Goal: Information Seeking & Learning: Learn about a topic

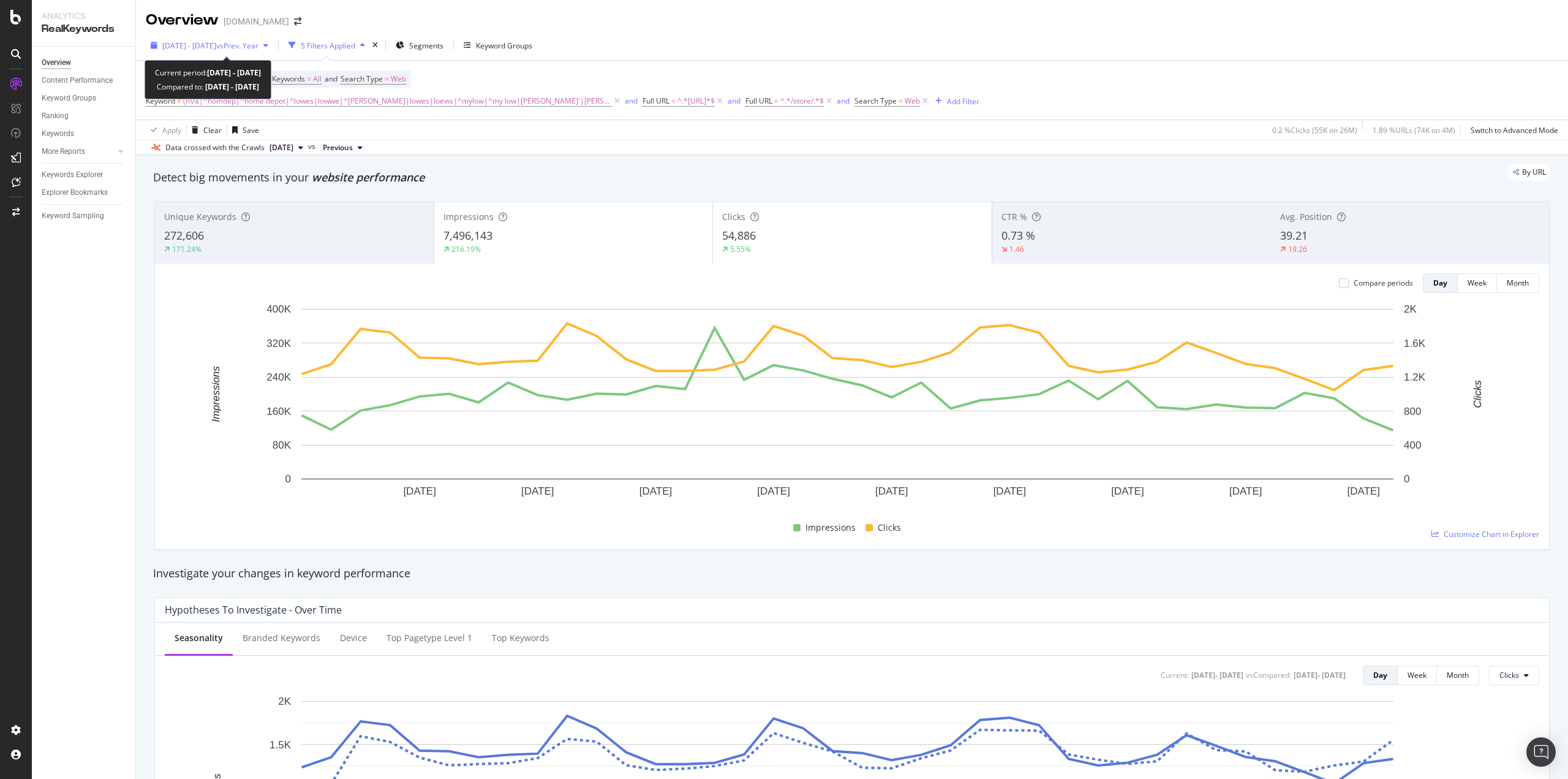
click at [252, 49] on span "vs Prev. Year" at bounding box center [237, 45] width 42 height 10
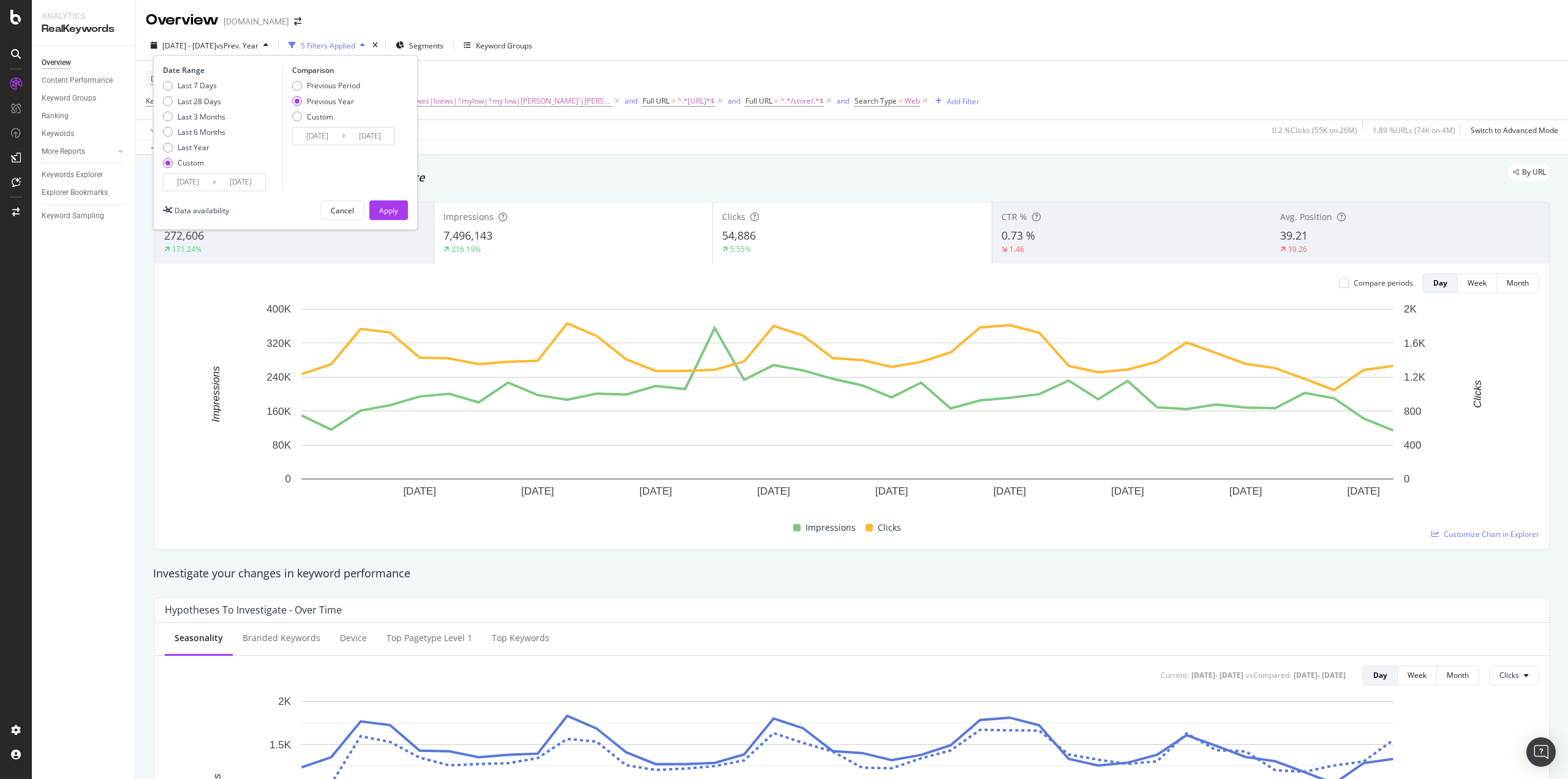
click at [248, 181] on input "[DATE]" at bounding box center [240, 182] width 49 height 17
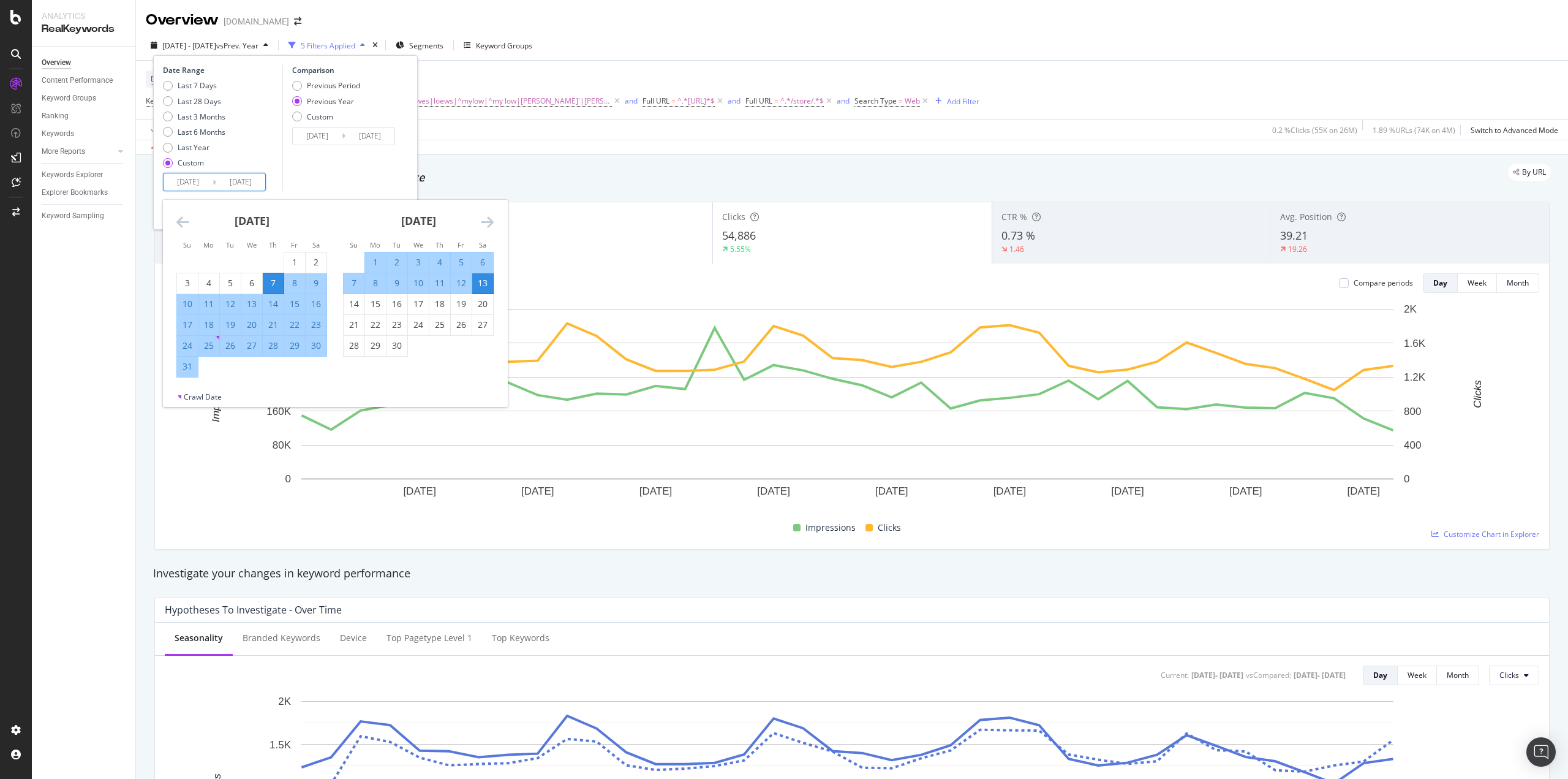
click at [472, 224] on div "[DATE]" at bounding box center [418, 225] width 151 height 52
click at [493, 218] on icon "Move forward to switch to the next month." at bounding box center [487, 222] width 13 height 15
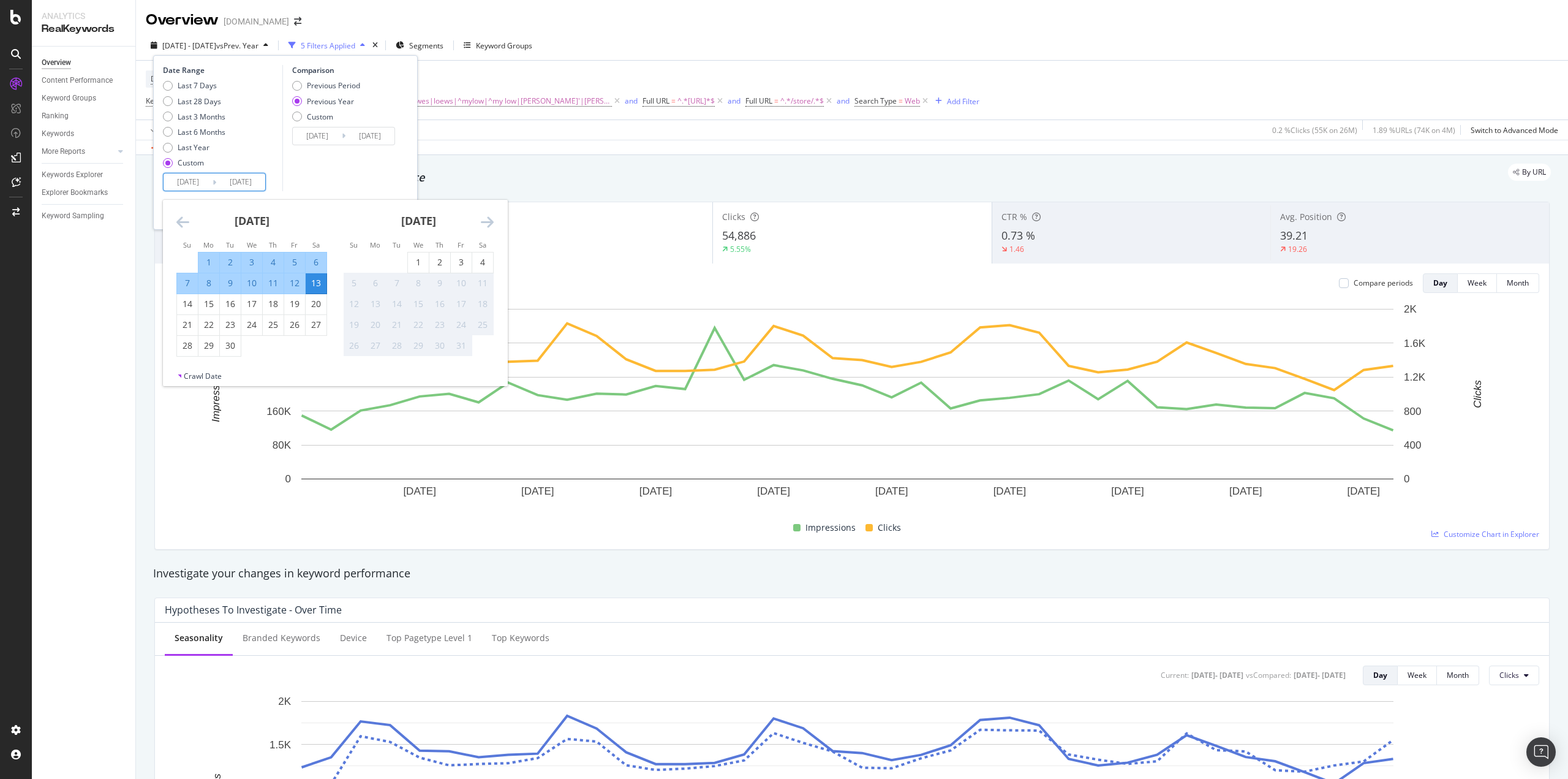
click at [476, 261] on div "4" at bounding box center [483, 262] width 21 height 12
type input "[DATE]"
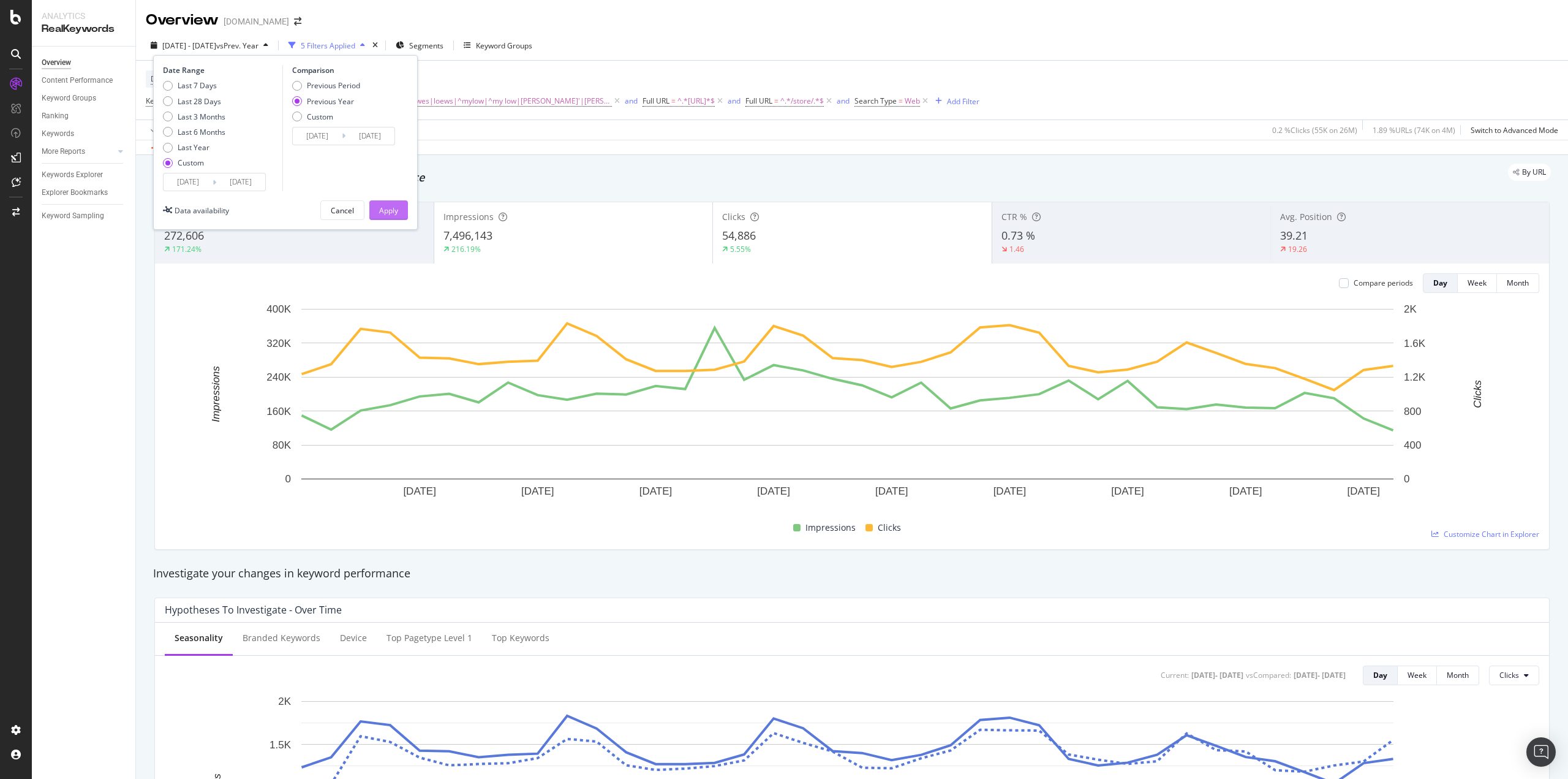
click at [400, 217] on button "Apply" at bounding box center [389, 209] width 39 height 19
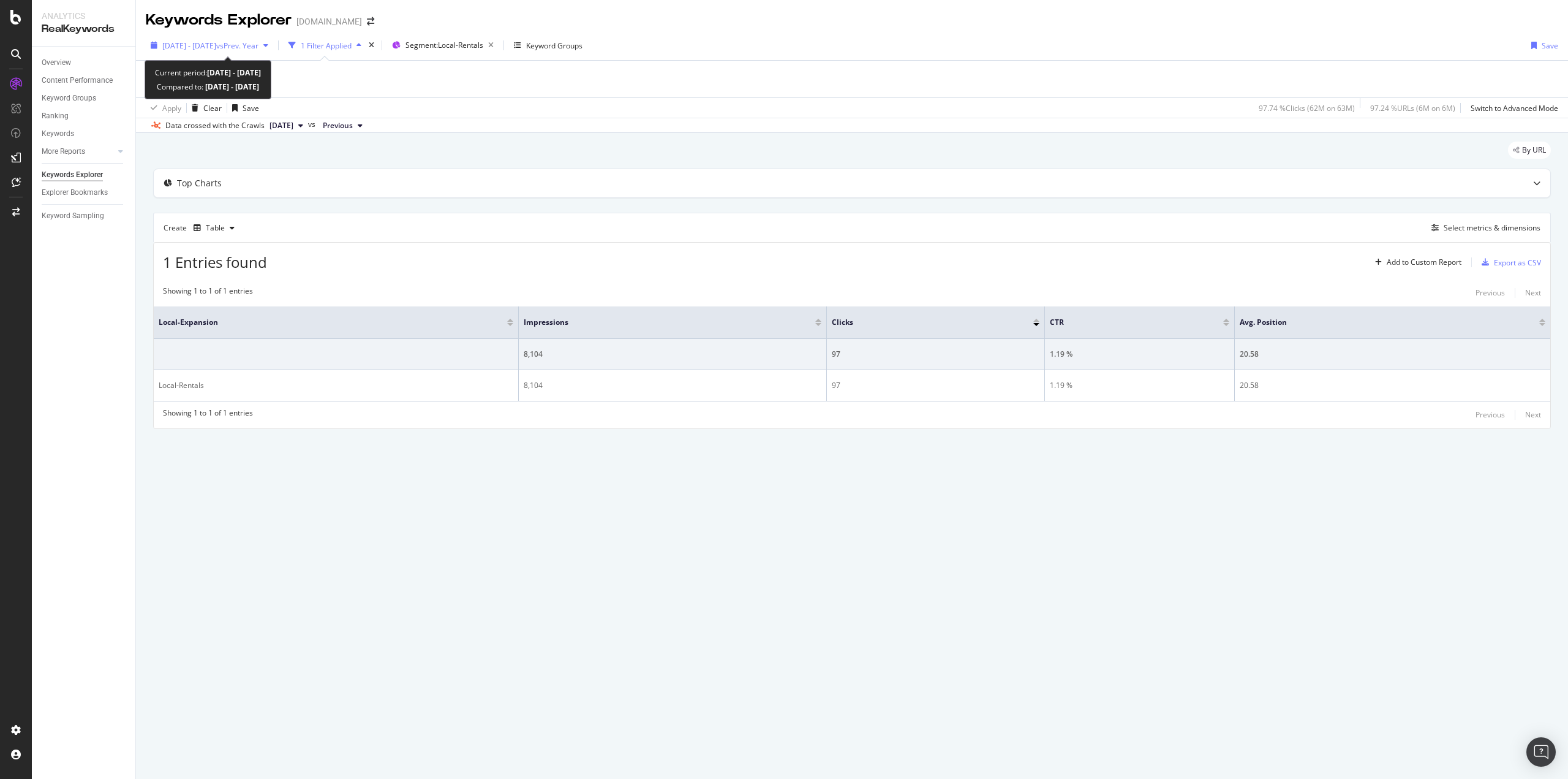
click at [259, 48] on span "vs Prev. Year" at bounding box center [237, 45] width 42 height 10
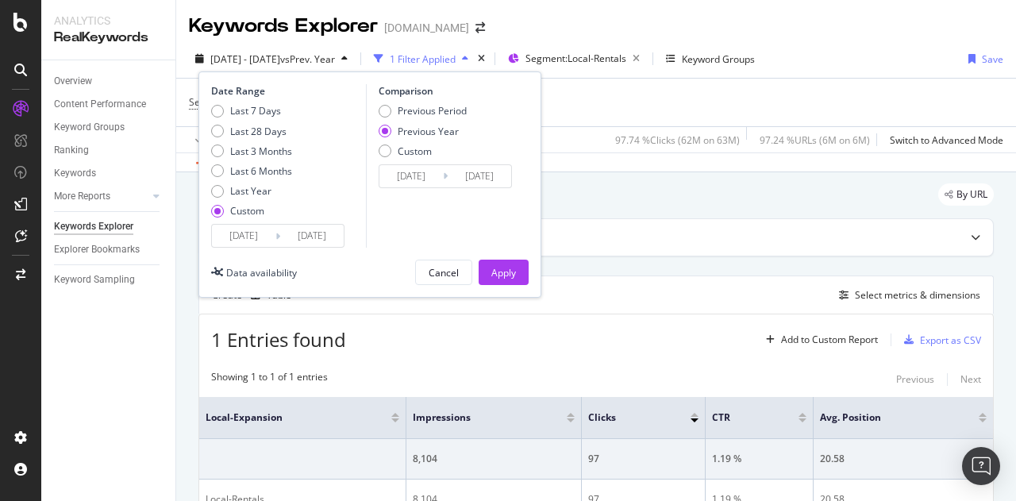
click at [243, 240] on input "2025/06/25" at bounding box center [243, 236] width 63 height 22
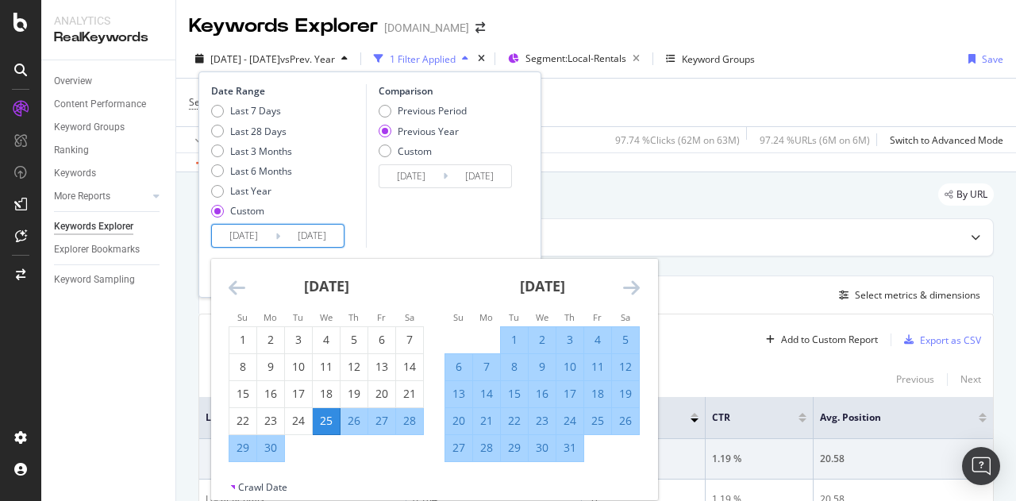
click at [626, 286] on icon "Move forward to switch to the next month." at bounding box center [631, 287] width 17 height 19
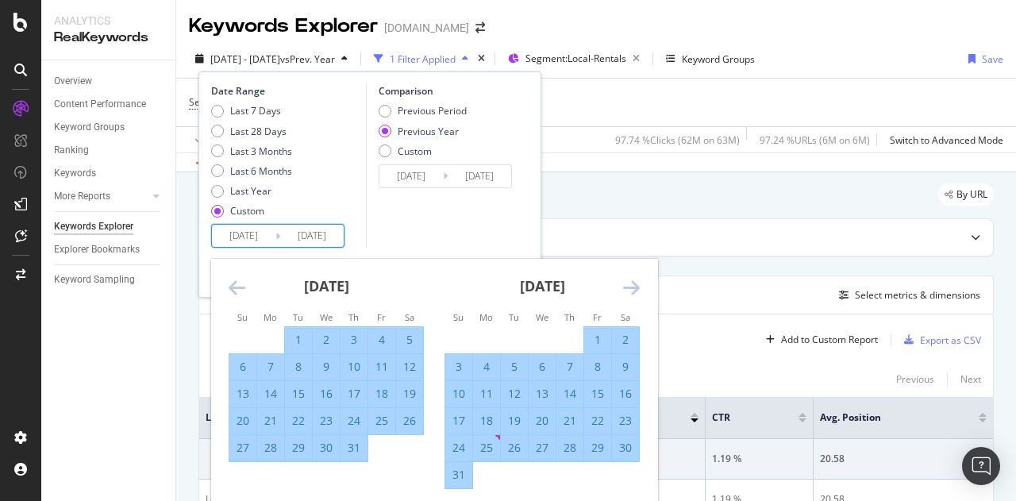
click at [626, 286] on icon "Move forward to switch to the next month." at bounding box center [631, 287] width 17 height 19
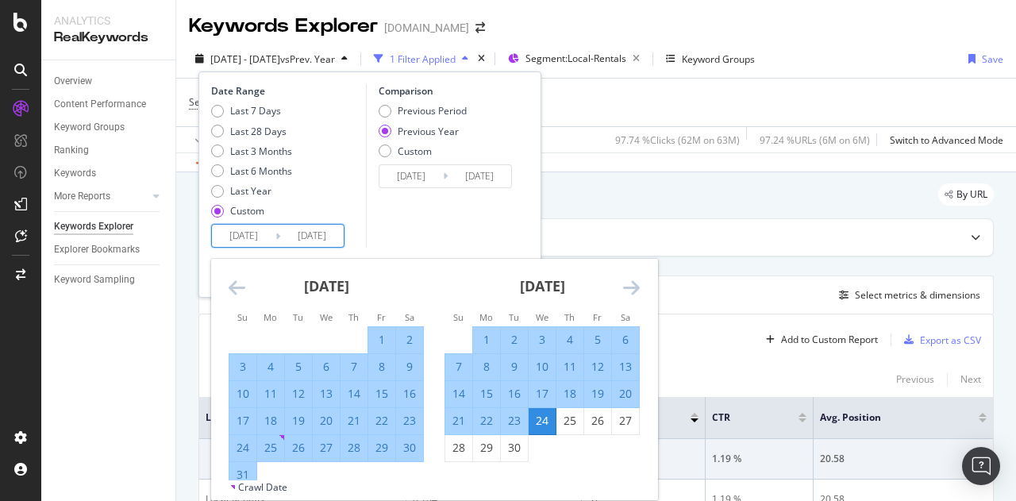
click at [626, 286] on icon "Move forward to switch to the next month." at bounding box center [631, 287] width 17 height 19
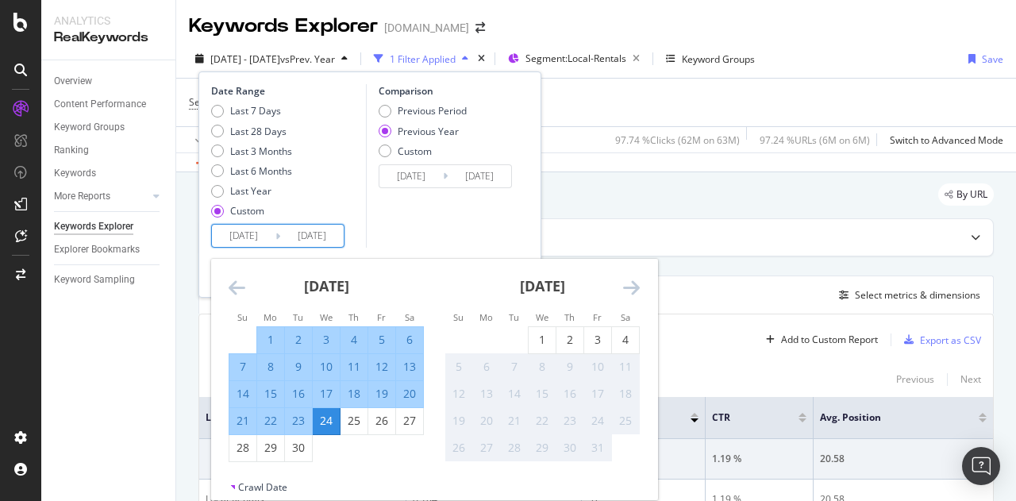
click at [313, 445] on td "Calendar" at bounding box center [327, 447] width 28 height 27
click at [285, 448] on div "30" at bounding box center [298, 448] width 27 height 16
type input "2025/09/30"
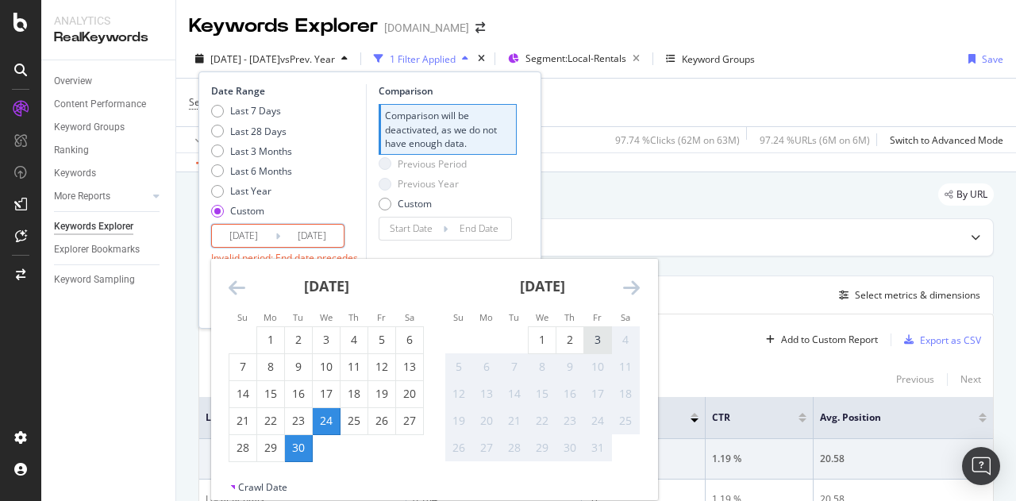
click at [598, 337] on div "3" at bounding box center [597, 340] width 27 height 16
type input "2025/10/03"
type input "2025/09/26"
type input "2025/09/29"
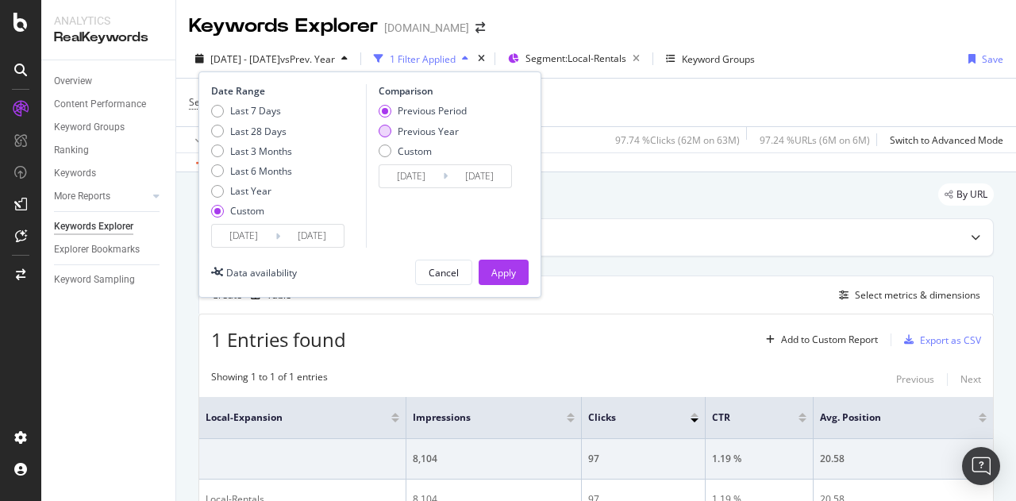
click at [410, 129] on div "Previous Year" at bounding box center [428, 131] width 61 height 13
type input "2024/10/01"
type input "2024/10/04"
click at [498, 263] on div "Apply" at bounding box center [503, 272] width 25 height 24
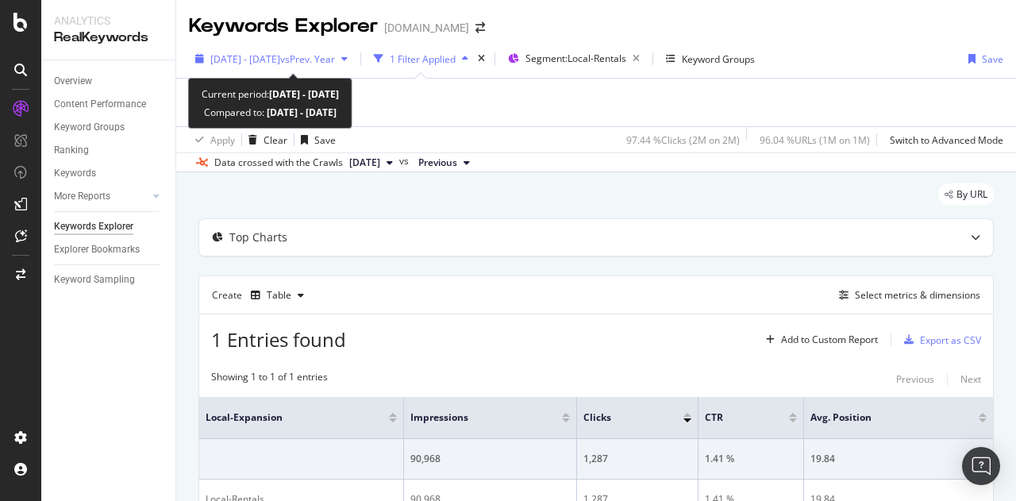
click at [321, 46] on button "2025 Sep. 30th - Oct. 3rd vs Prev. Year" at bounding box center [271, 58] width 165 height 25
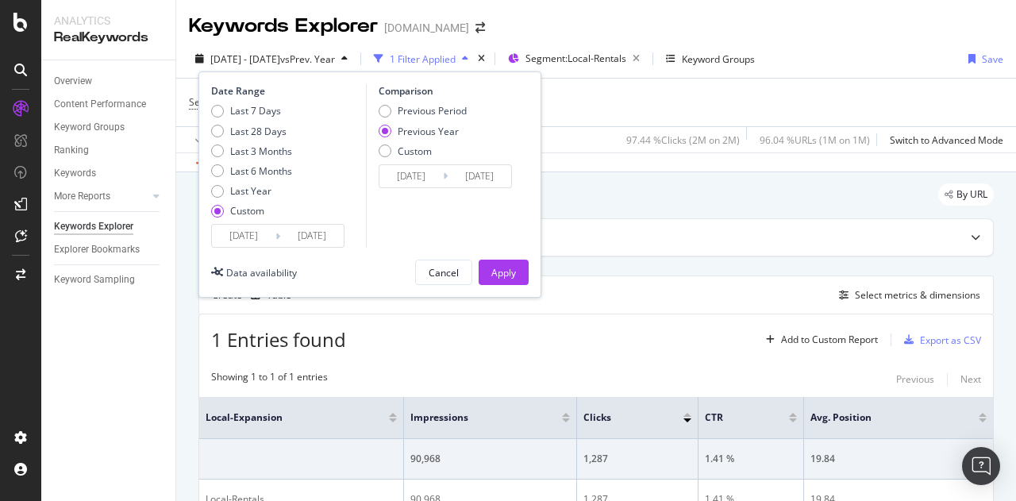
click at [398, 127] on div "Previous Year" at bounding box center [428, 131] width 61 height 13
click at [434, 271] on div "Cancel" at bounding box center [444, 272] width 30 height 13
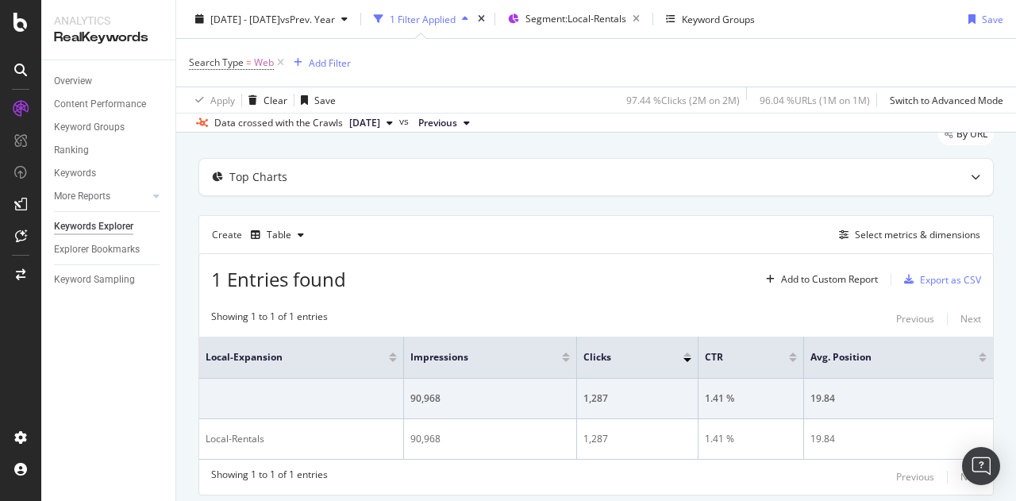
scroll to position [107, 0]
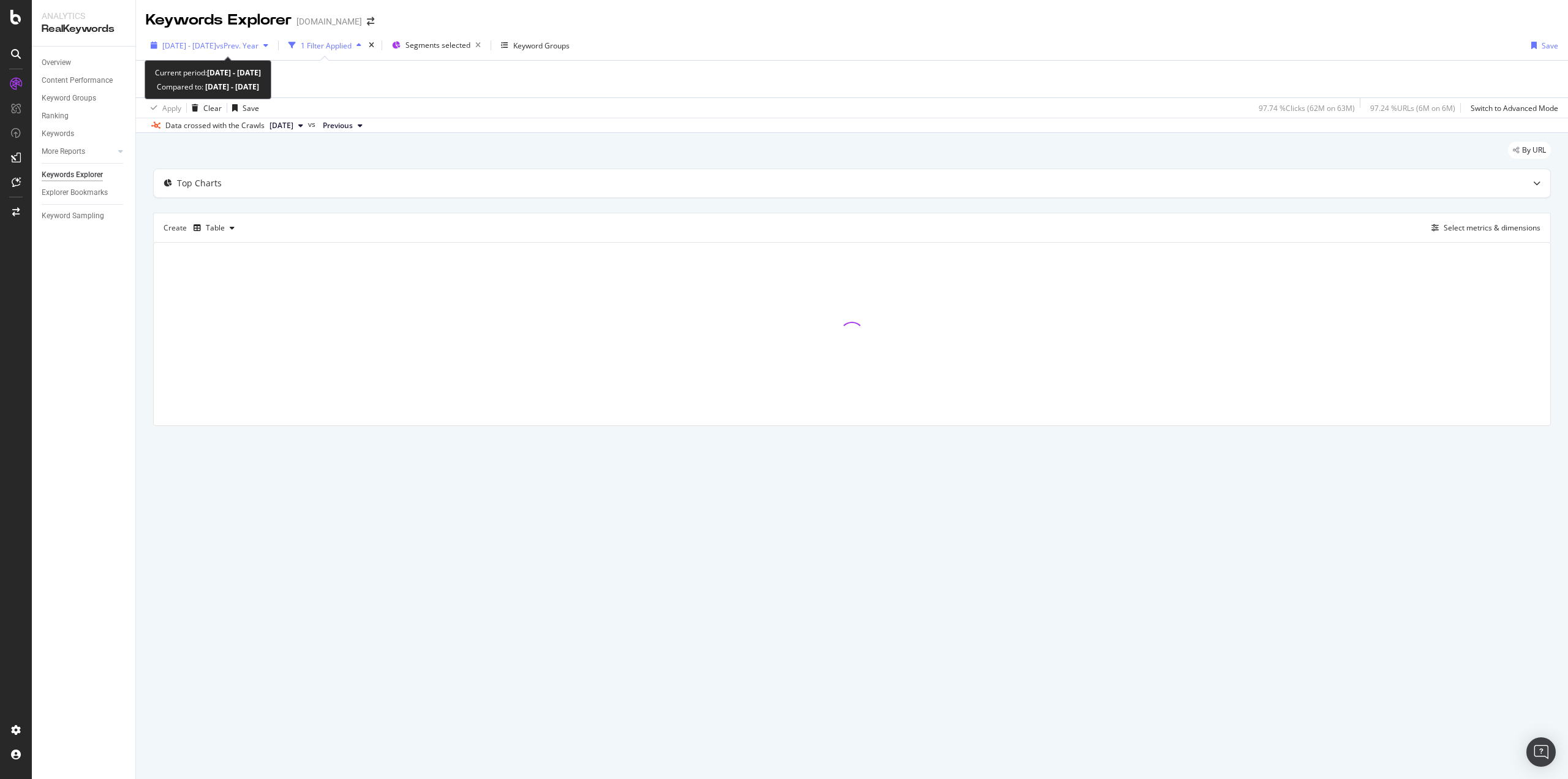
click at [216, 49] on span "[DATE] - [DATE]" at bounding box center [189, 45] width 54 height 10
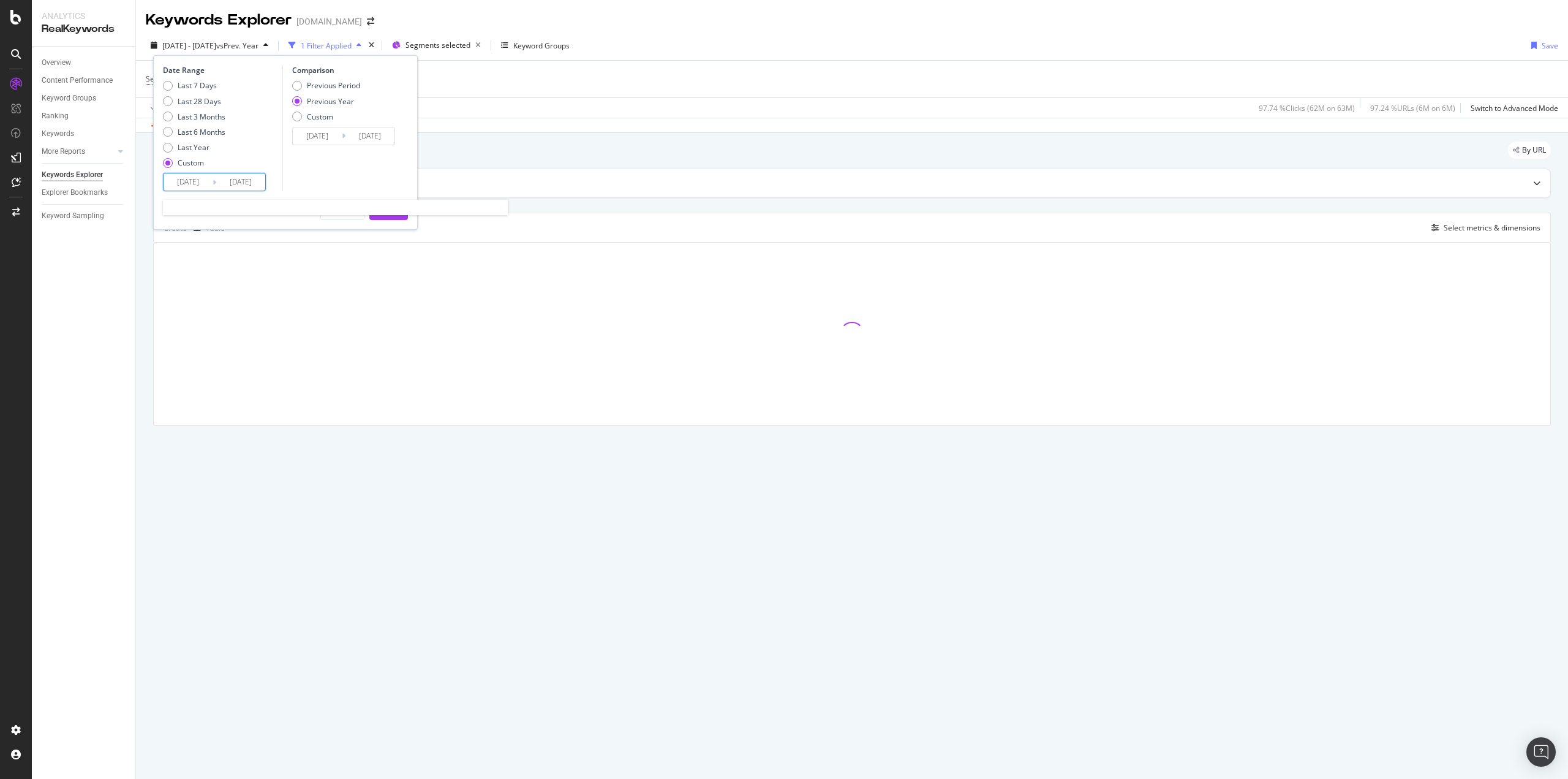
click at [199, 183] on input "[DATE]" at bounding box center [188, 182] width 49 height 17
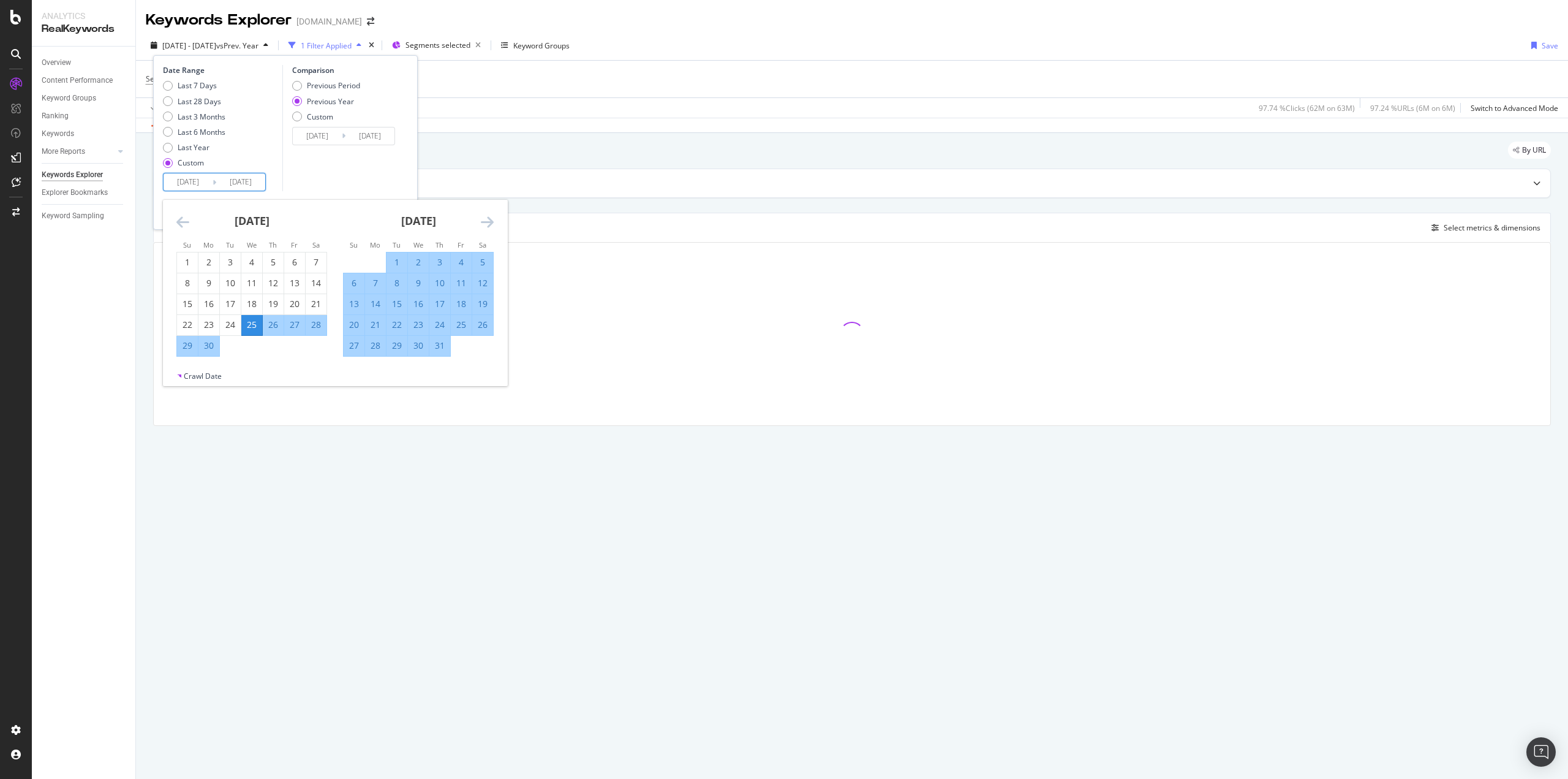
click at [486, 220] on icon "Move forward to switch to the next month." at bounding box center [487, 222] width 13 height 15
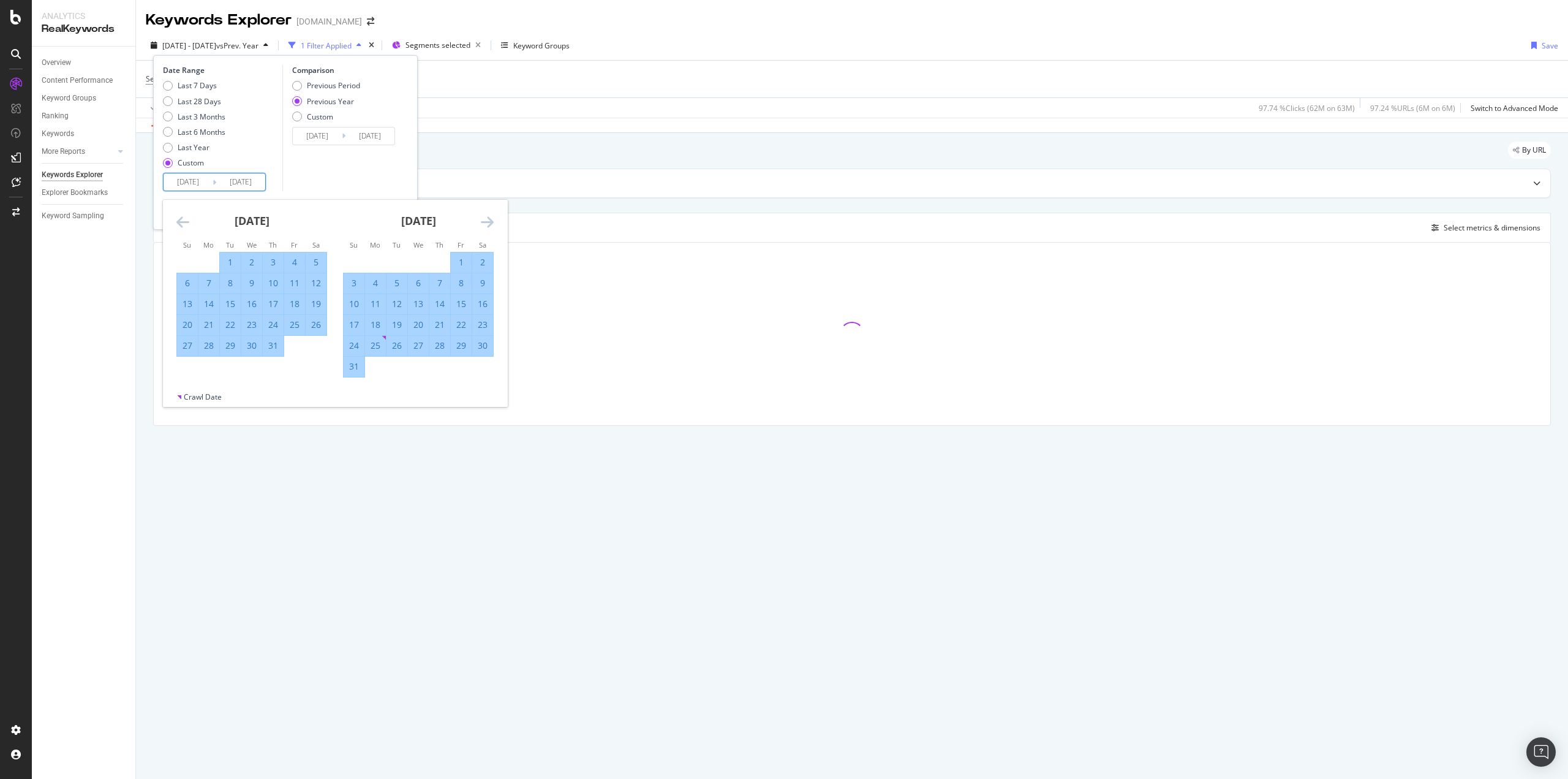
click at [486, 220] on icon "Move forward to switch to the next month." at bounding box center [487, 222] width 13 height 15
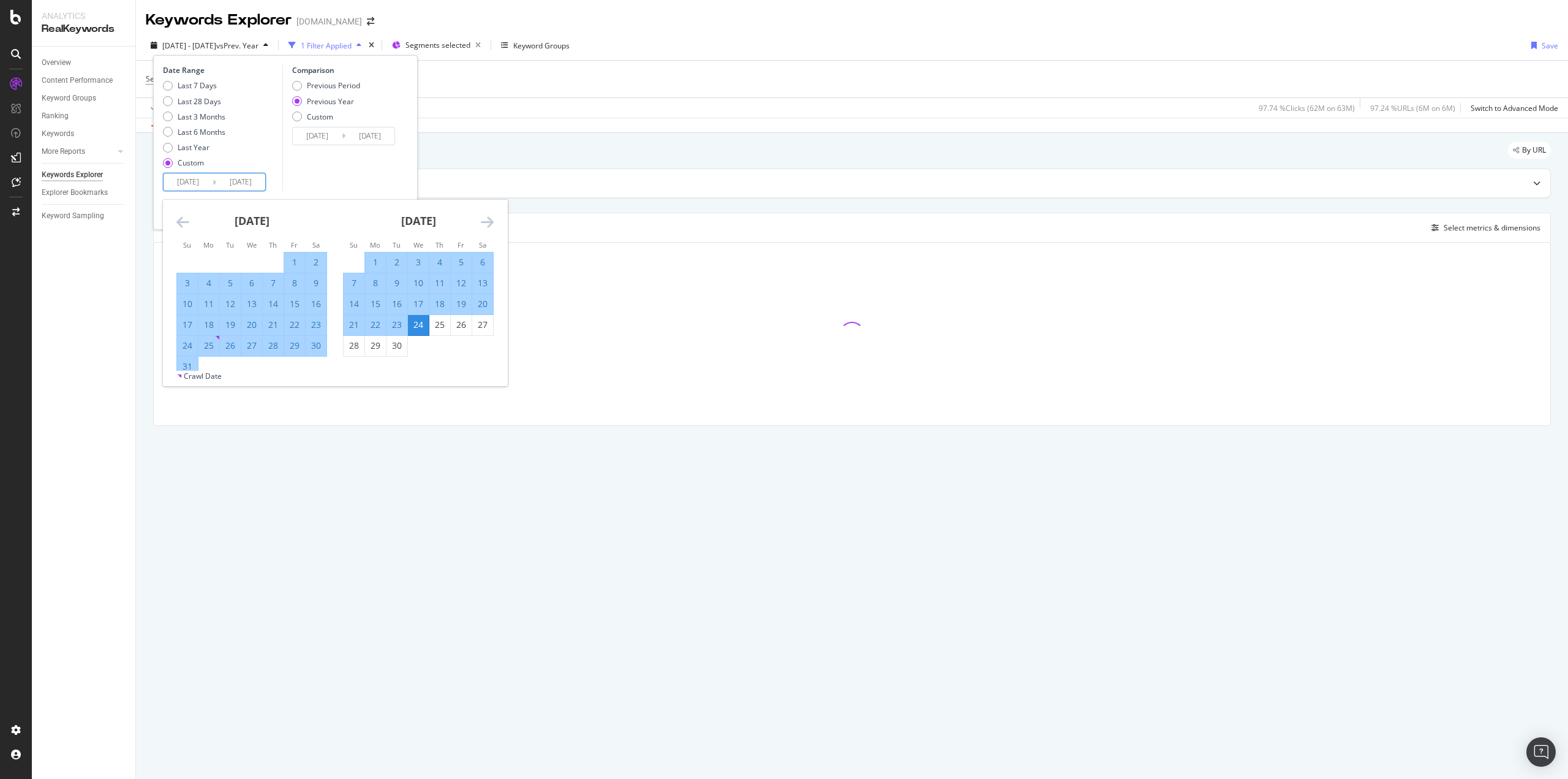
click at [491, 231] on div "[DATE]" at bounding box center [418, 225] width 151 height 52
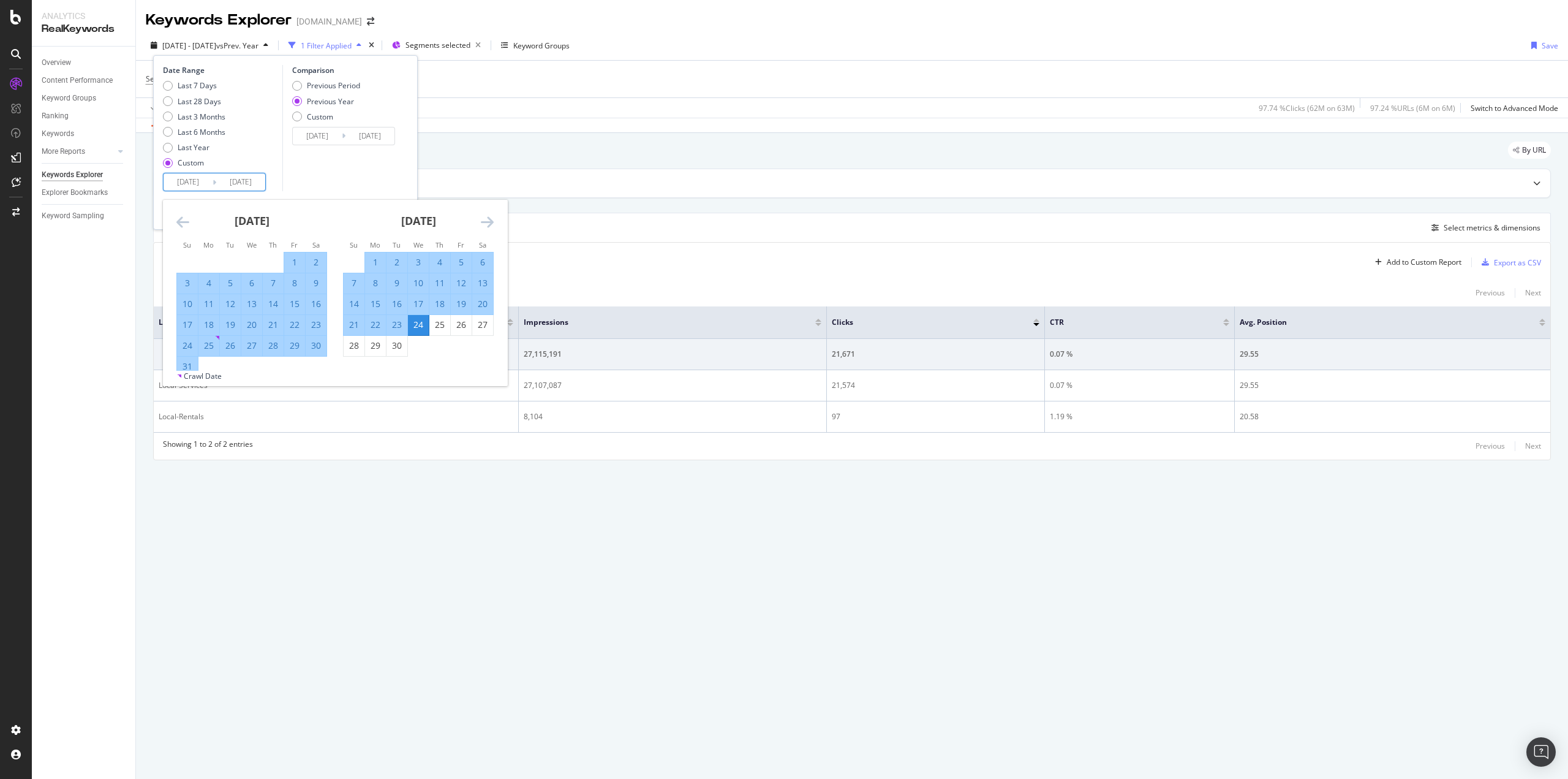
click at [492, 222] on icon "Move forward to switch to the next month." at bounding box center [487, 222] width 13 height 15
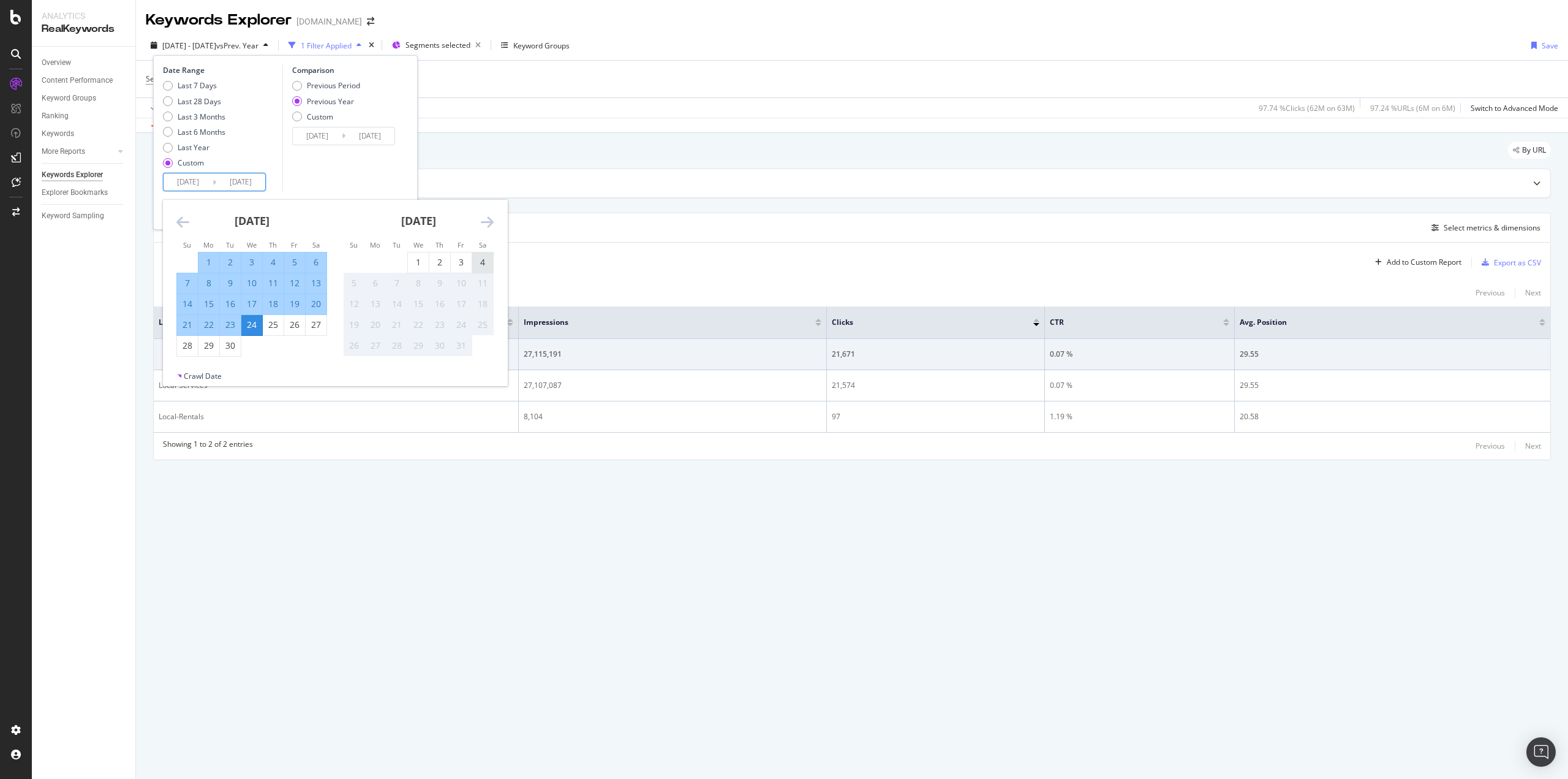
click at [485, 263] on div "4" at bounding box center [483, 262] width 21 height 12
type input "[DATE]"
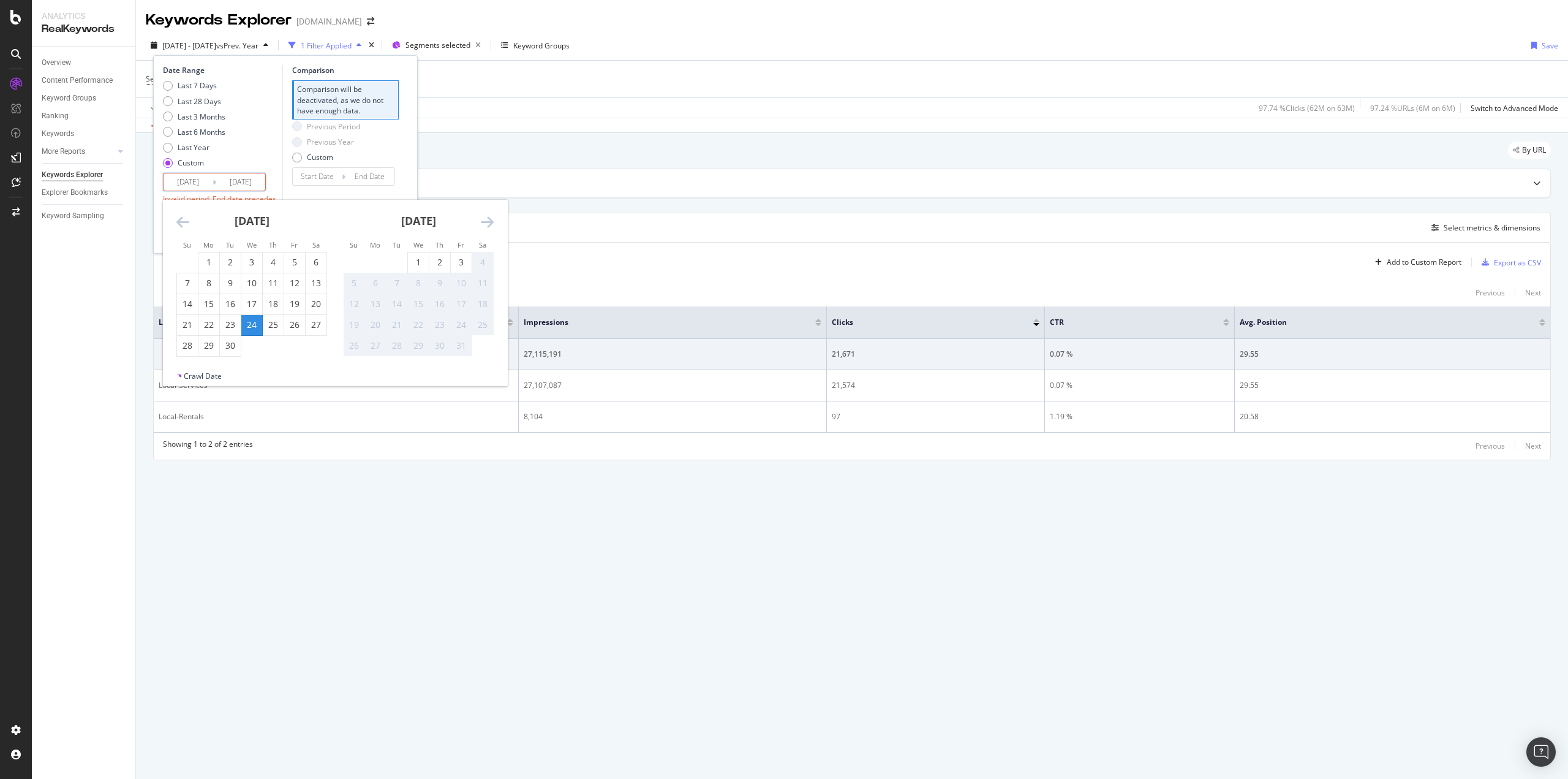
click at [268, 161] on div "Last 7 Days Last 28 Days Last 3 Months Last 6 Months Last Year Custom" at bounding box center [221, 127] width 117 height 93
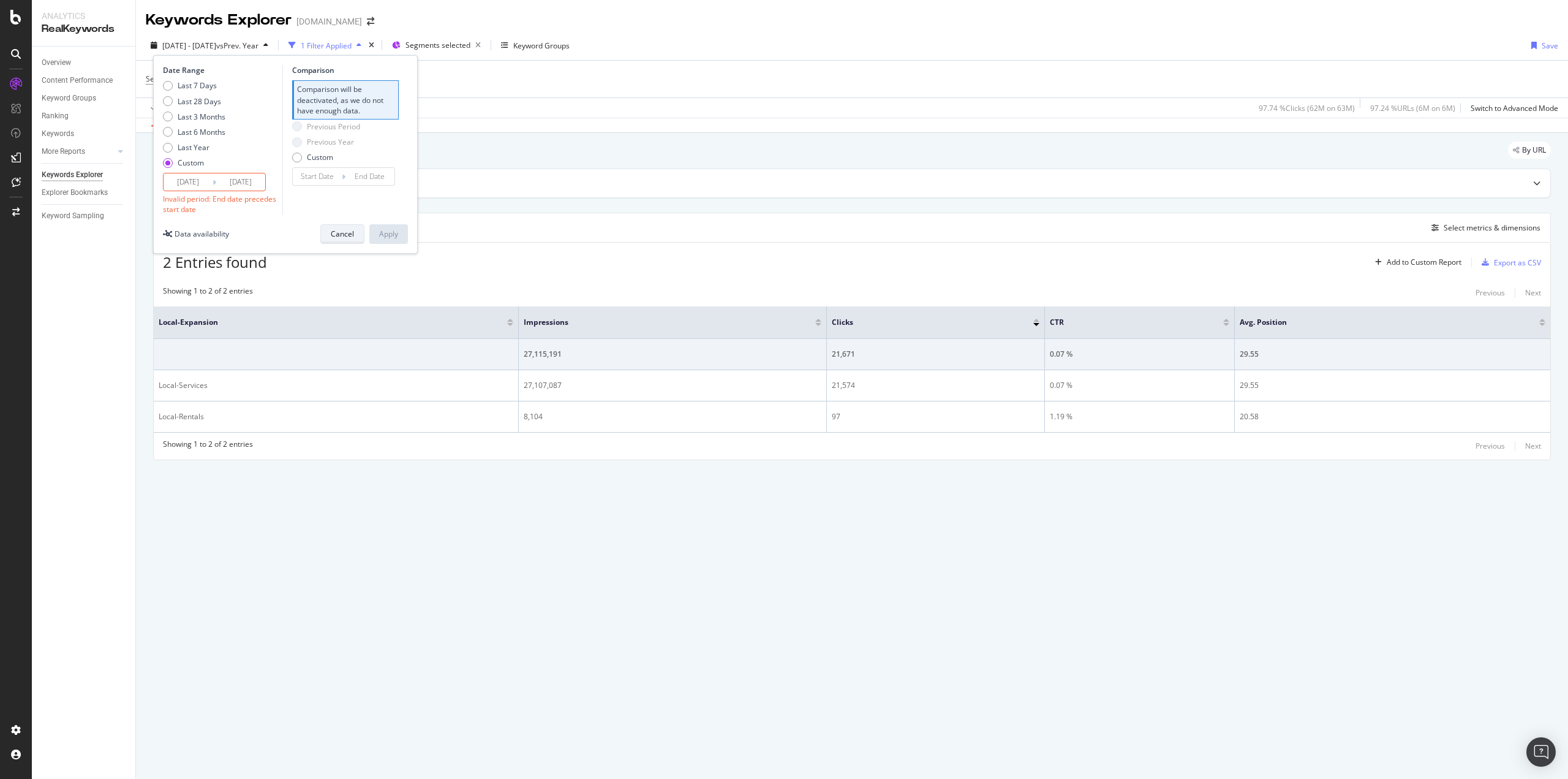
click at [344, 229] on div "Cancel" at bounding box center [343, 233] width 23 height 10
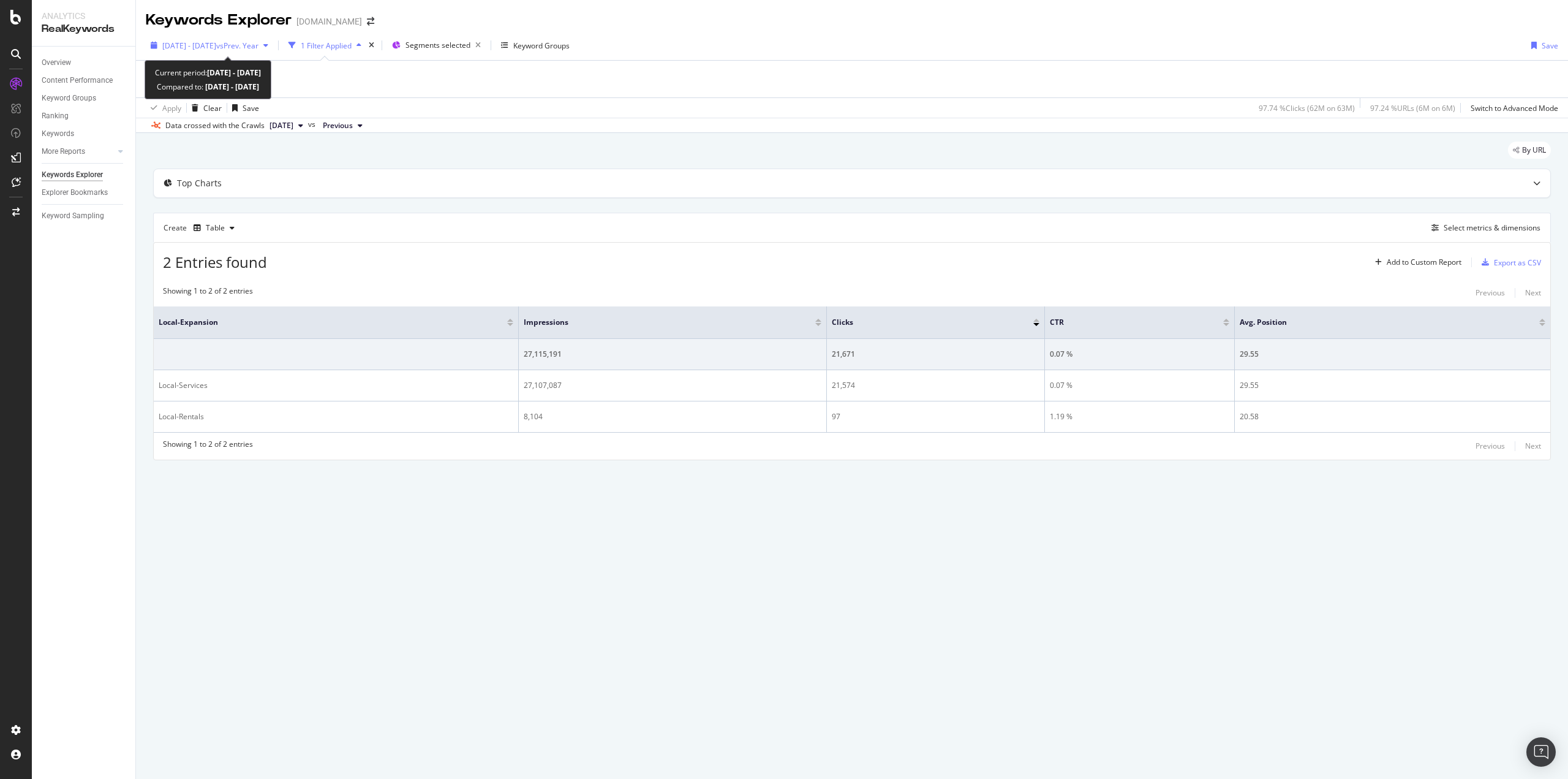
click at [216, 46] on span "2025 Jun. 25th - Sep. 24th" at bounding box center [189, 45] width 54 height 10
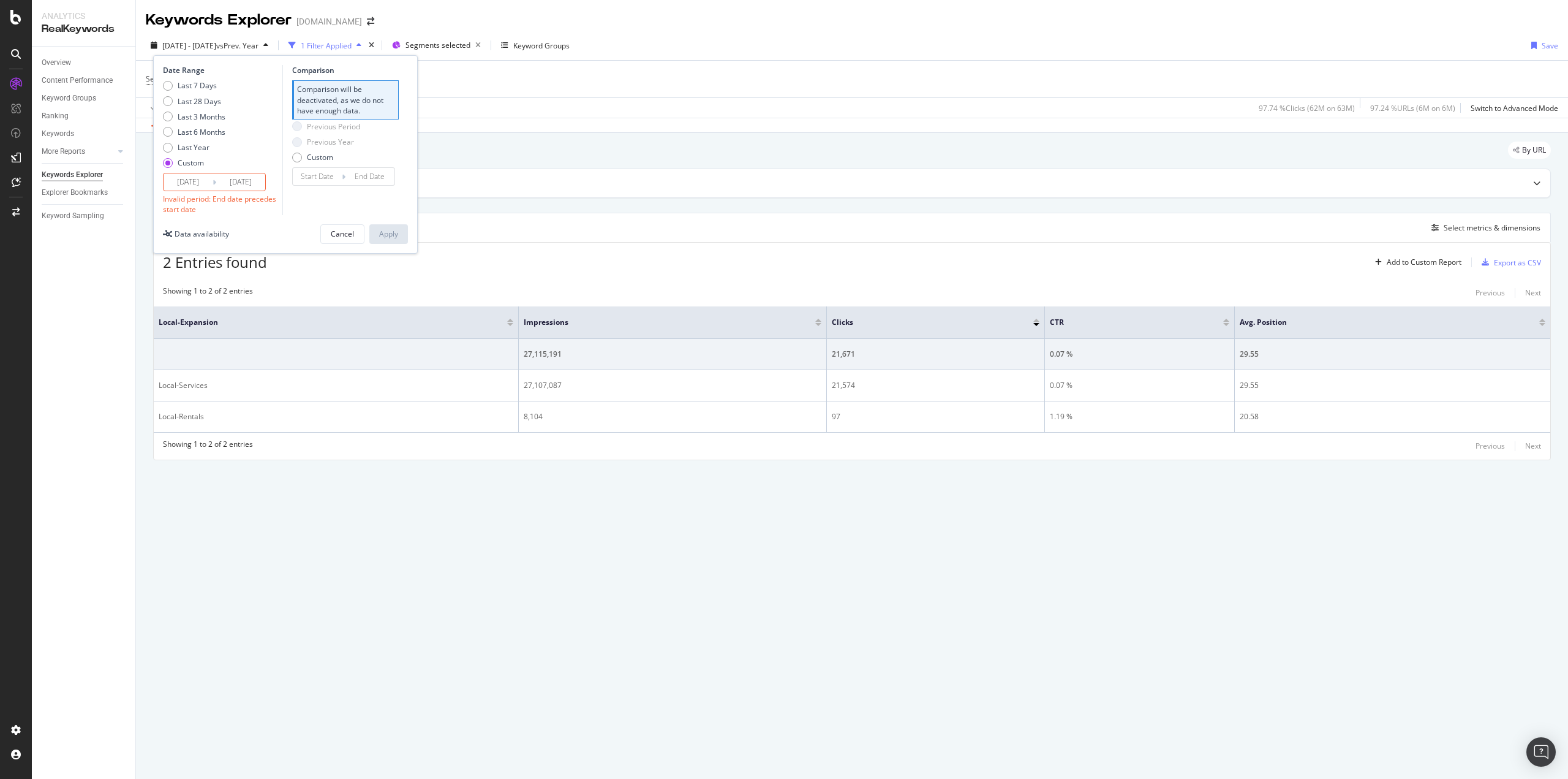
click at [207, 183] on input "[DATE]" at bounding box center [188, 182] width 49 height 17
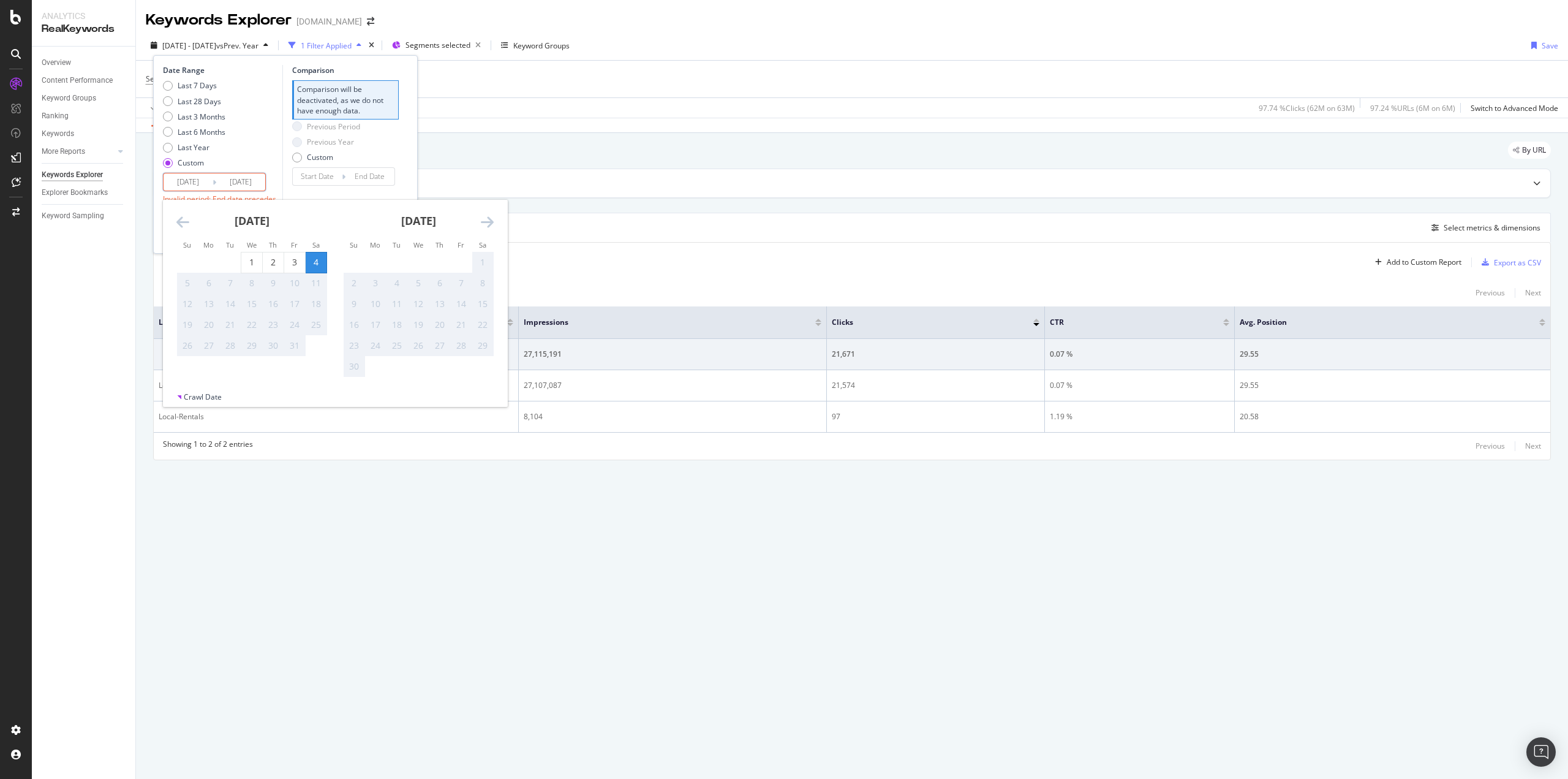
click at [273, 153] on div "Last 7 Days Last 28 Days Last 3 Months Last 6 Months Last Year Custom" at bounding box center [221, 127] width 117 height 93
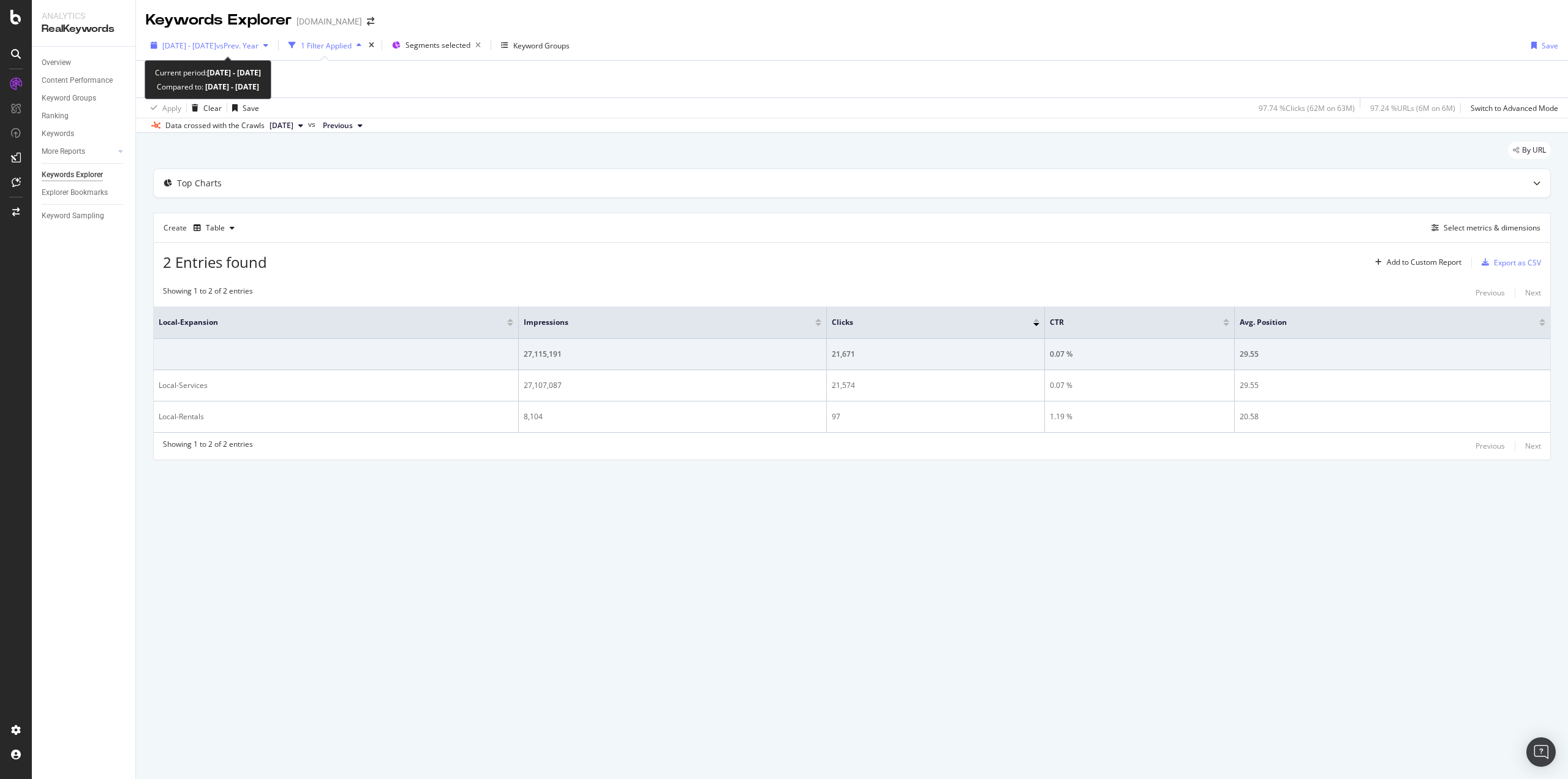
click at [216, 46] on span "2025 Jun. 25th - Sep. 24th" at bounding box center [189, 45] width 54 height 10
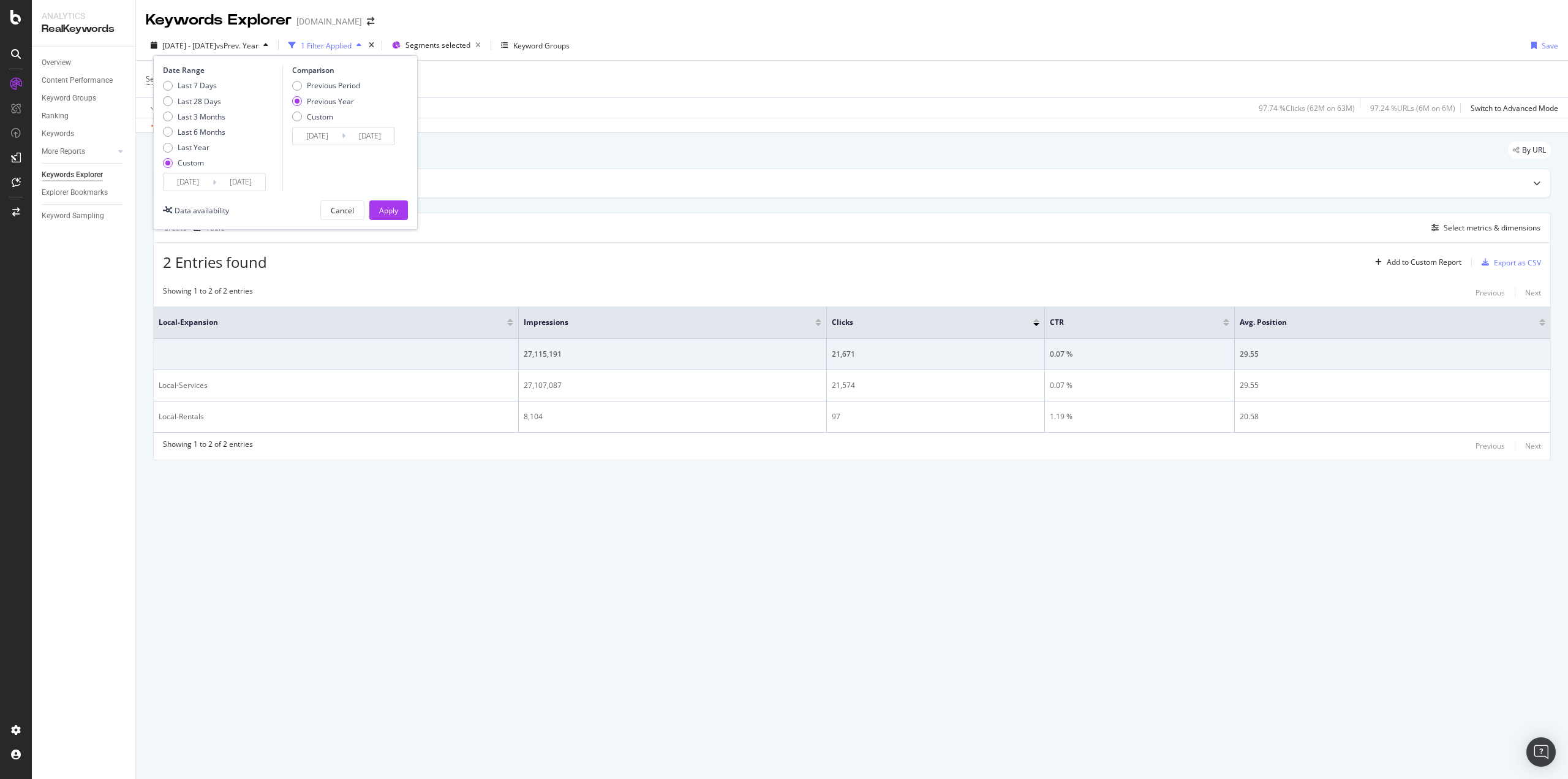
click at [259, 185] on input "2025/09/24" at bounding box center [240, 182] width 49 height 17
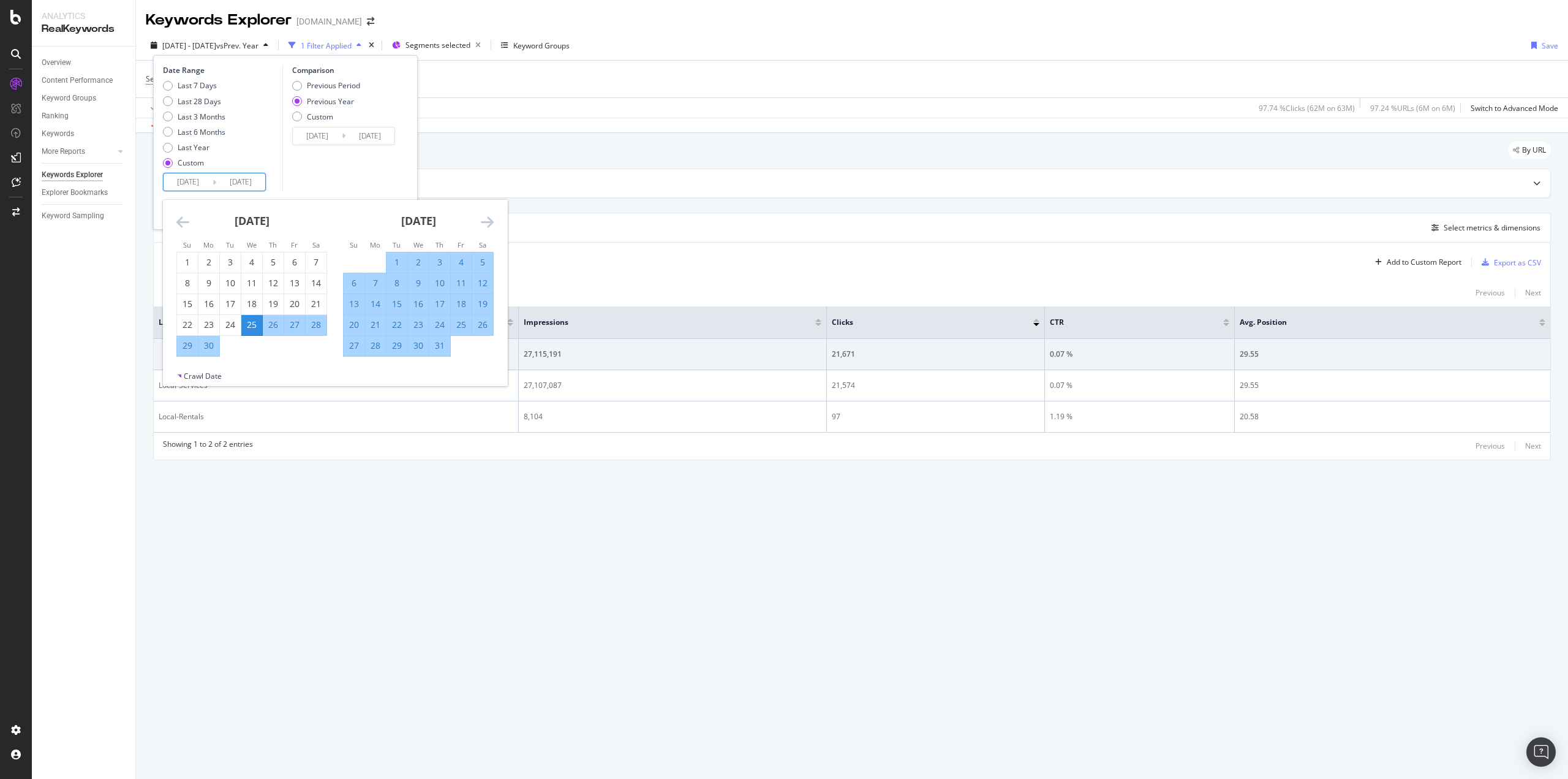
click at [249, 320] on div "25" at bounding box center [252, 325] width 21 height 12
type input "2025/06/25"
type input "2024/06/26"
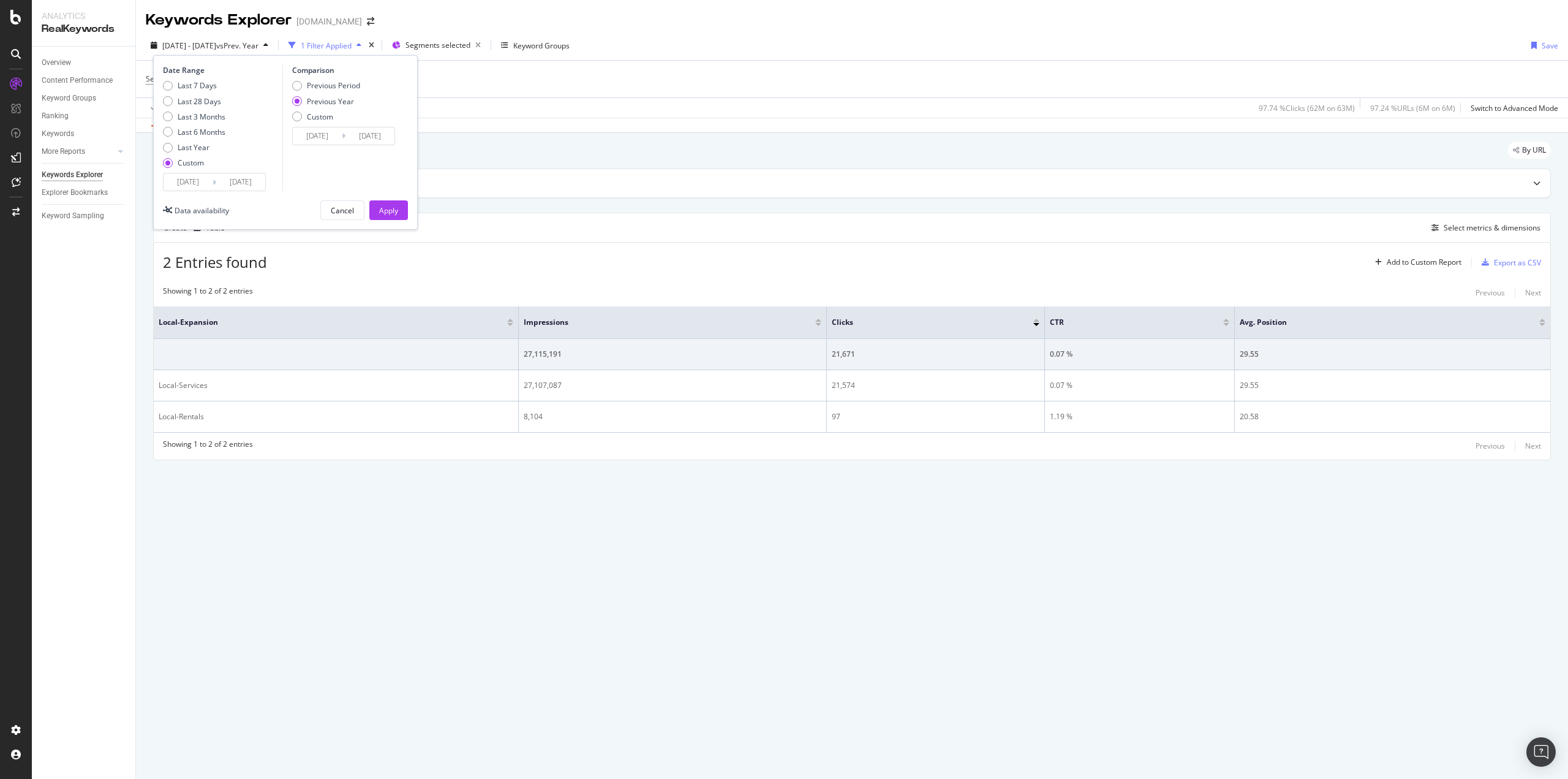
click at [235, 178] on input "2025/06/25" at bounding box center [240, 182] width 49 height 17
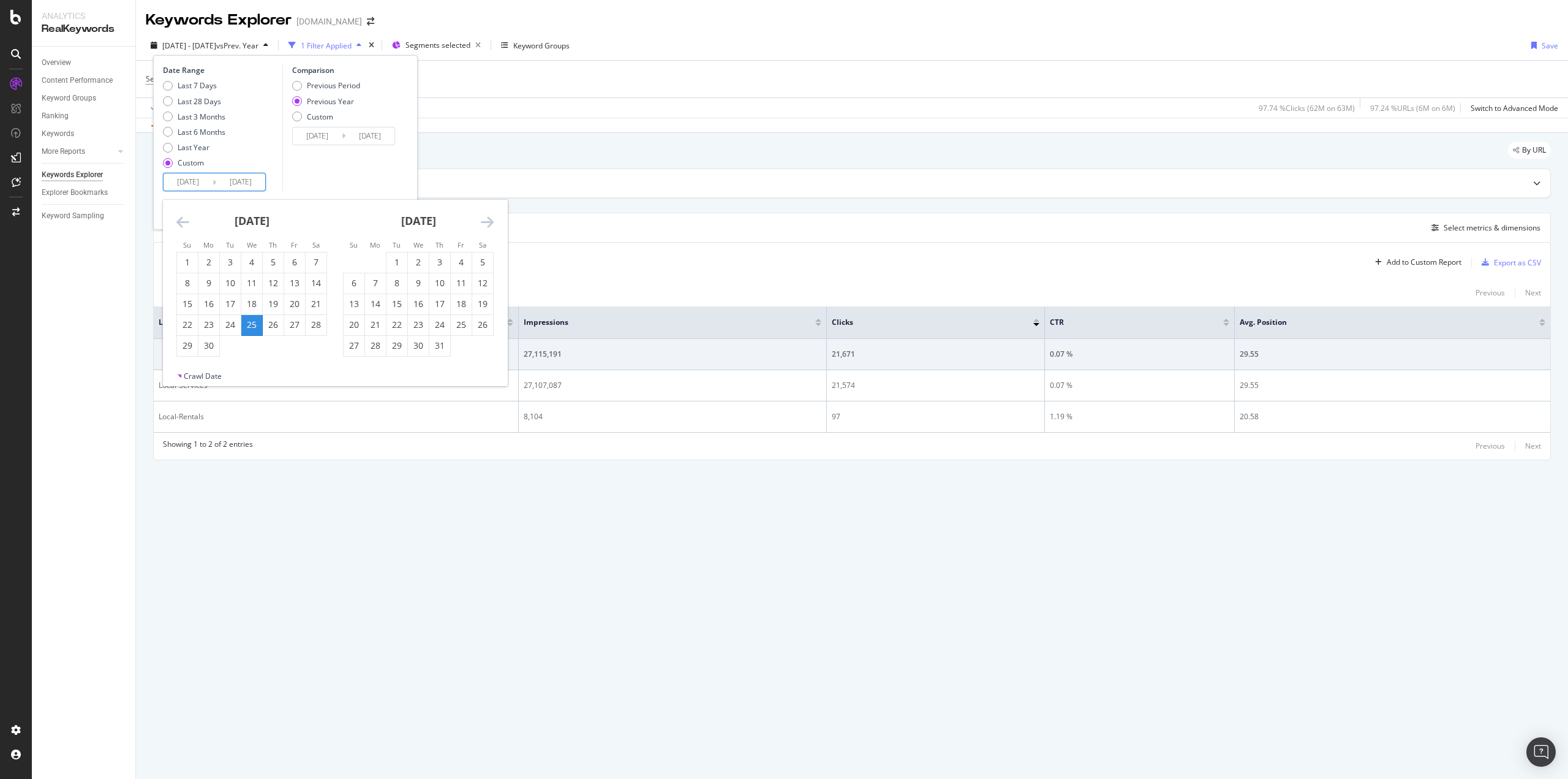
click at [489, 218] on icon "Move forward to switch to the next month." at bounding box center [487, 222] width 13 height 15
click at [485, 259] on div "4" at bounding box center [483, 262] width 21 height 12
type input "[DATE]"
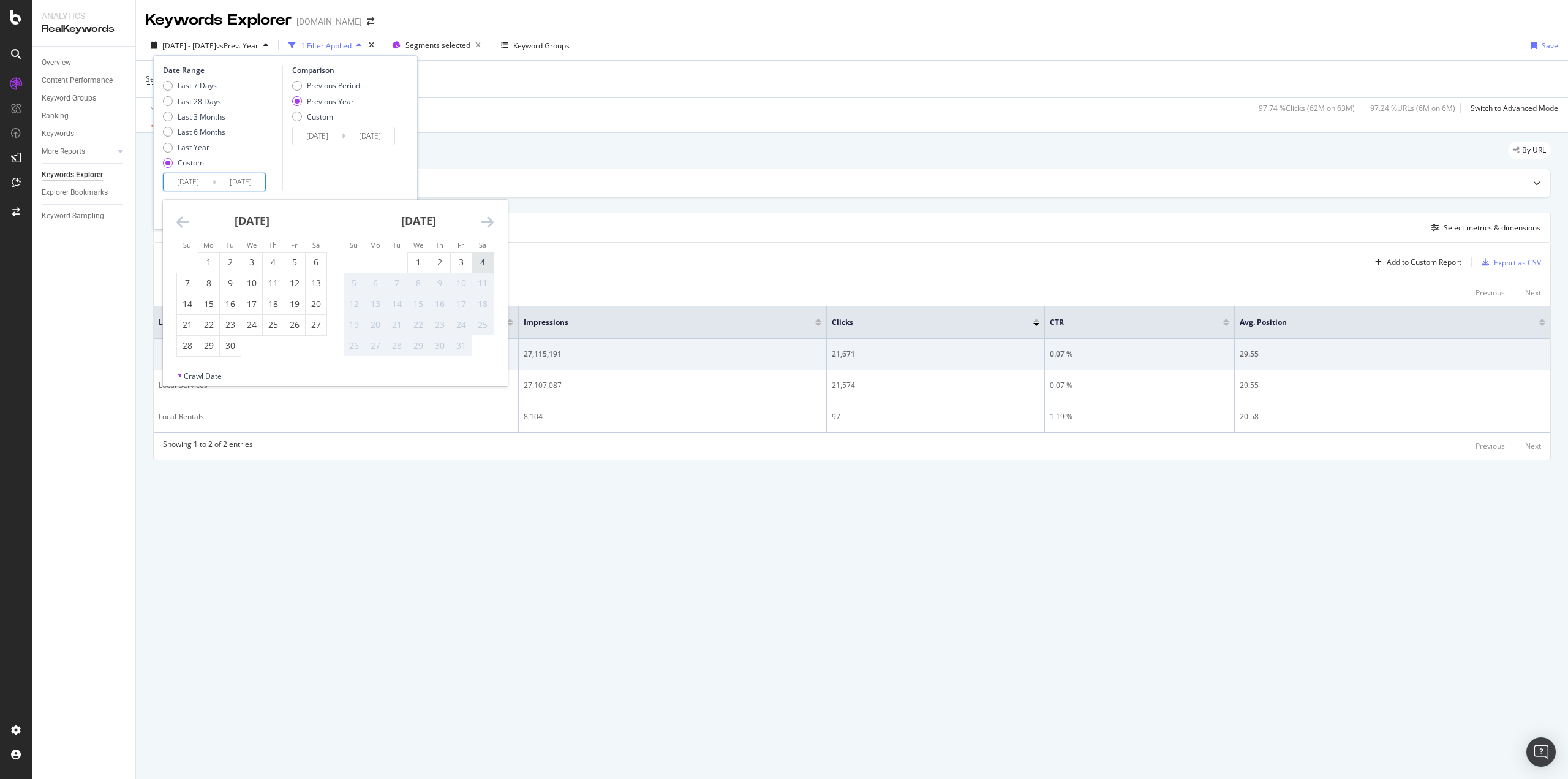
type input "[DATE]"
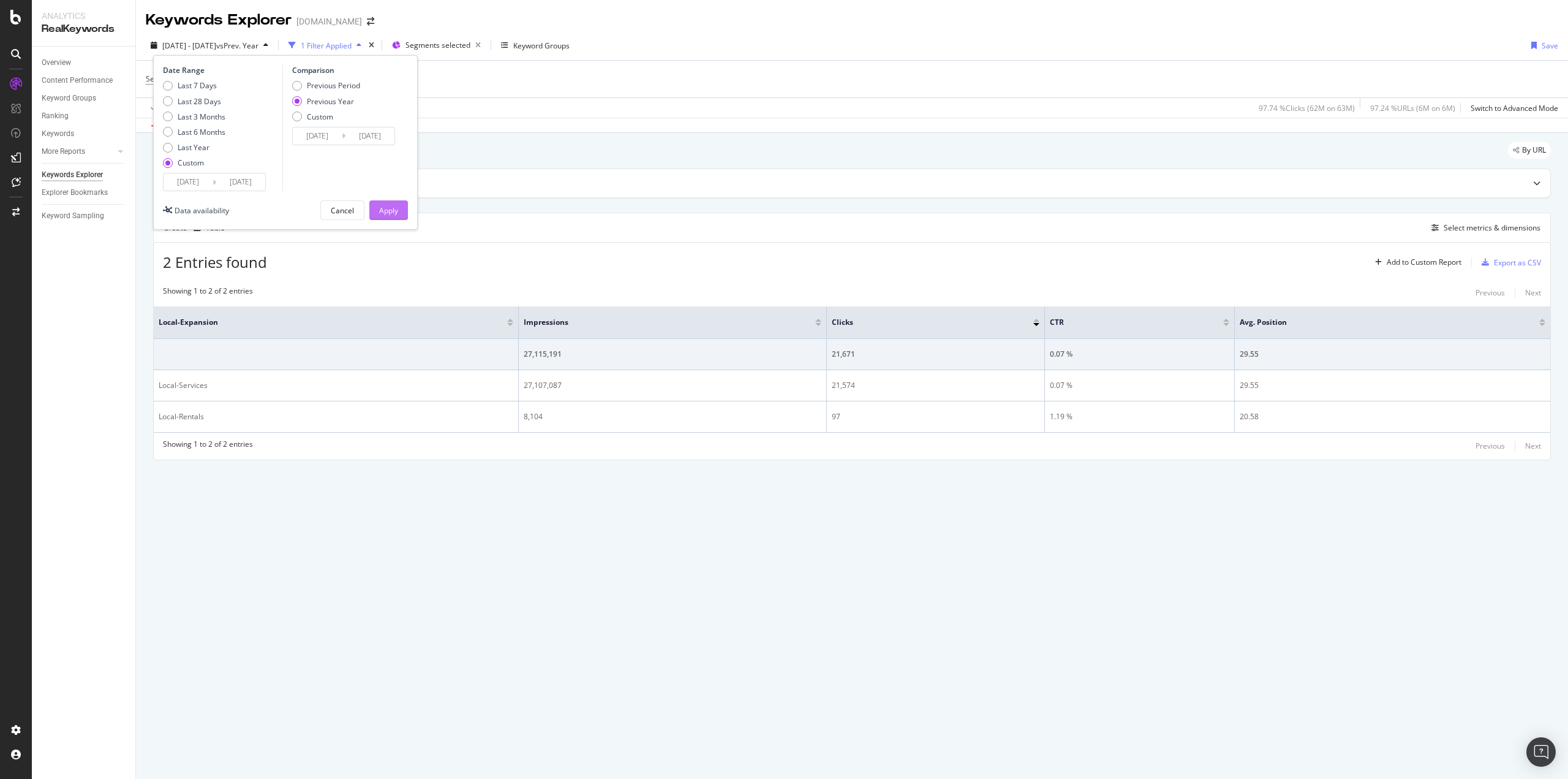
click at [399, 212] on button "Apply" at bounding box center [389, 209] width 39 height 19
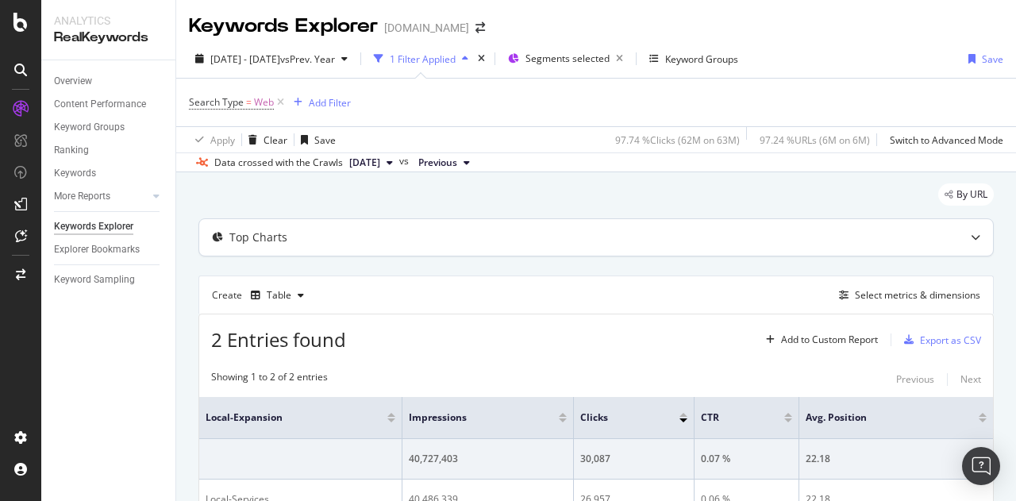
click at [958, 228] on div at bounding box center [975, 237] width 35 height 37
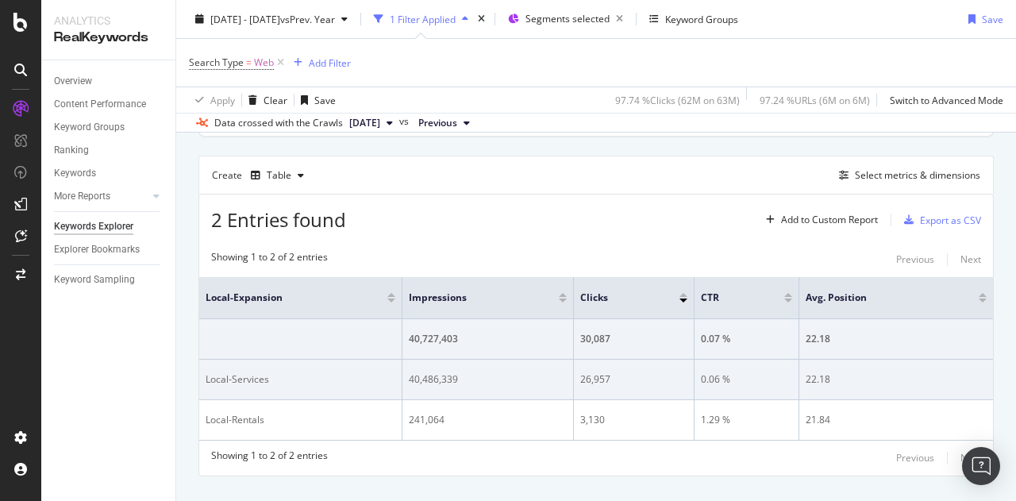
scroll to position [440, 0]
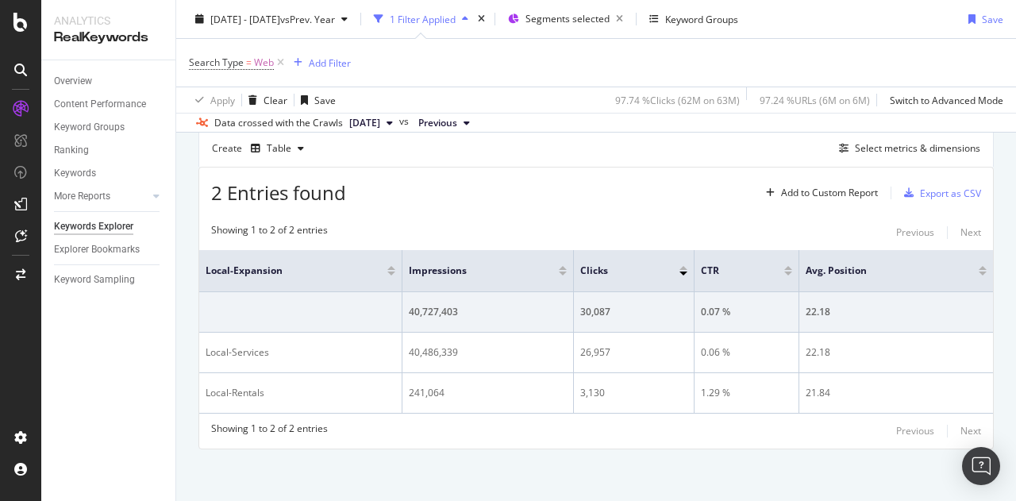
click at [449, 204] on div "2 Entries found Add to Custom Report Export as CSV" at bounding box center [596, 186] width 794 height 39
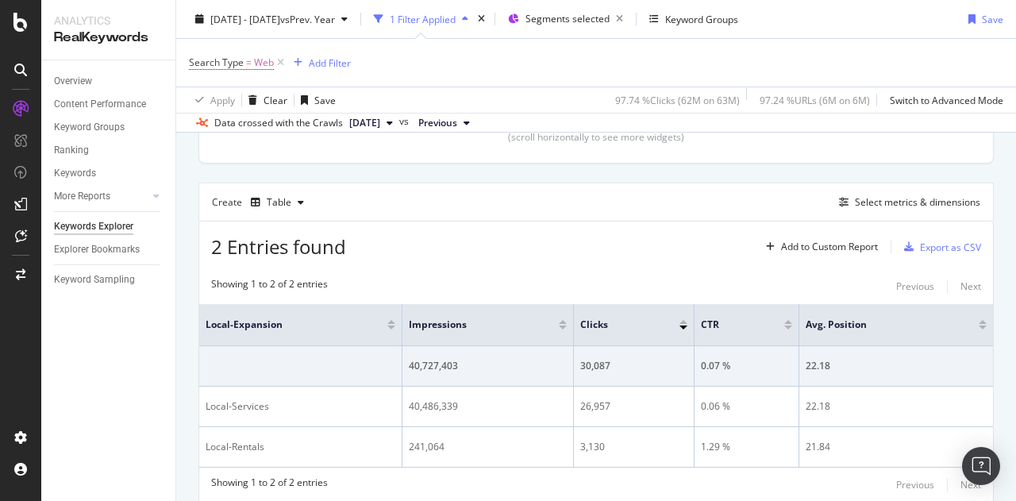
scroll to position [360, 0]
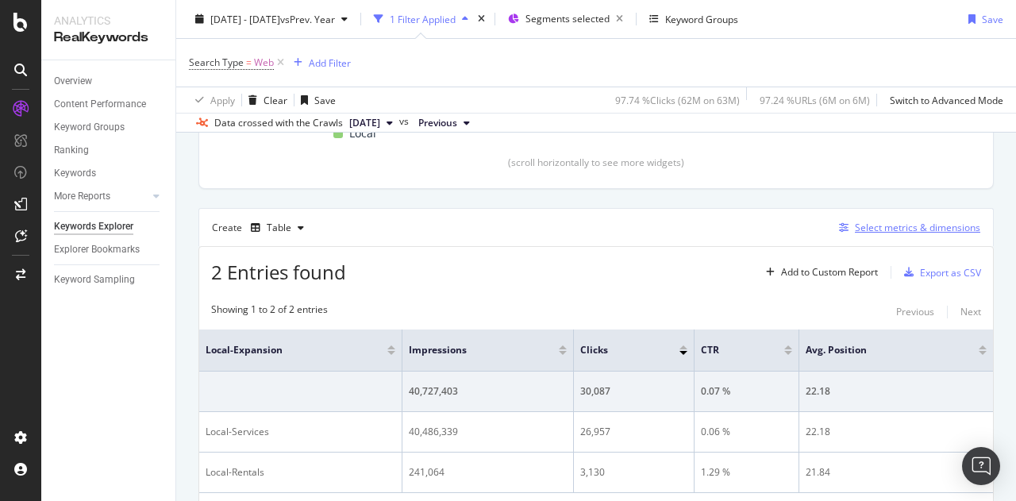
click at [873, 225] on div "Select metrics & dimensions" at bounding box center [917, 227] width 125 height 13
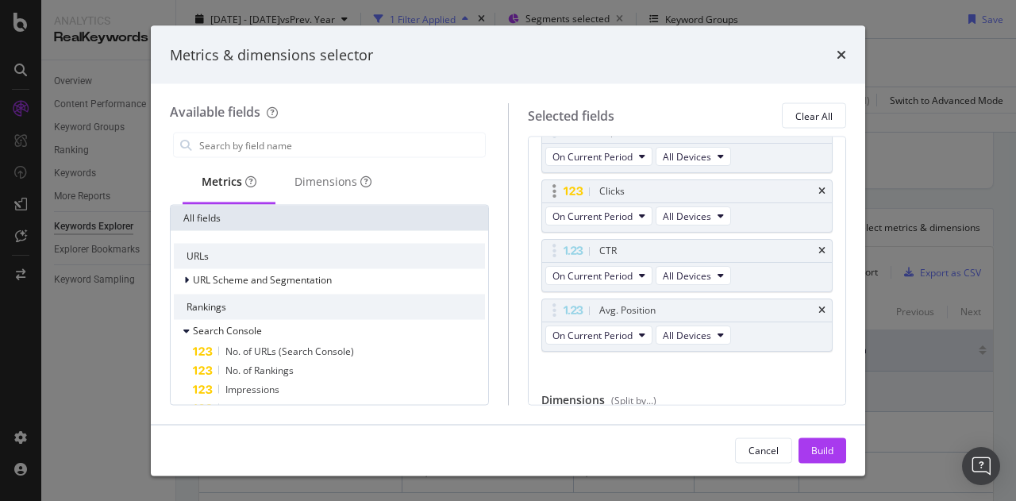
scroll to position [135, 0]
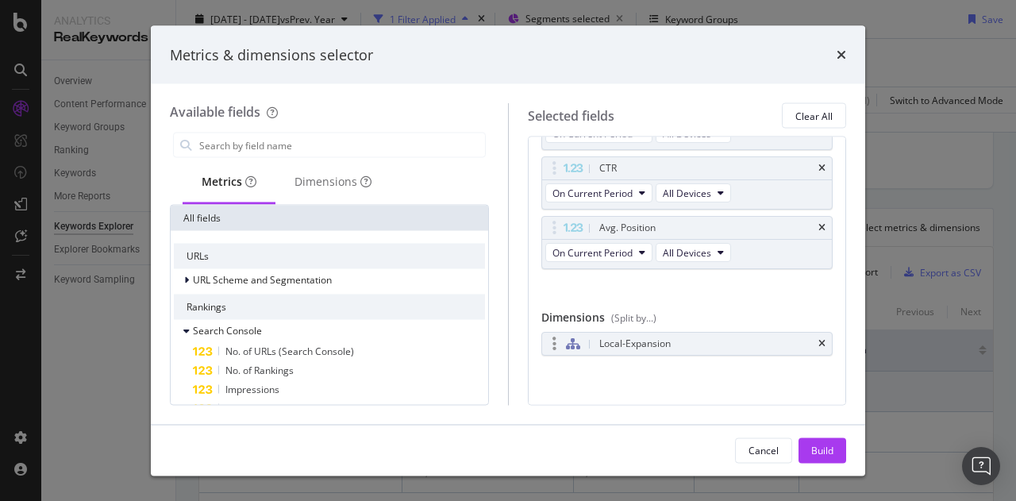
click at [698, 340] on div "Local-Expansion" at bounding box center [706, 344] width 220 height 16
click at [555, 339] on div "modal" at bounding box center [554, 344] width 18 height 16
click at [702, 340] on div "Local-Expansion" at bounding box center [706, 344] width 220 height 16
click at [842, 52] on icon "times" at bounding box center [841, 54] width 10 height 13
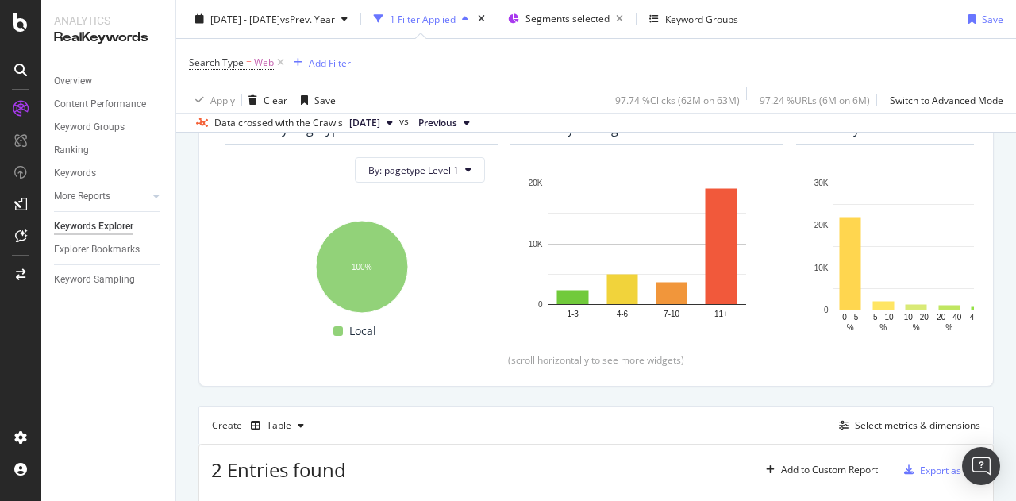
scroll to position [0, 0]
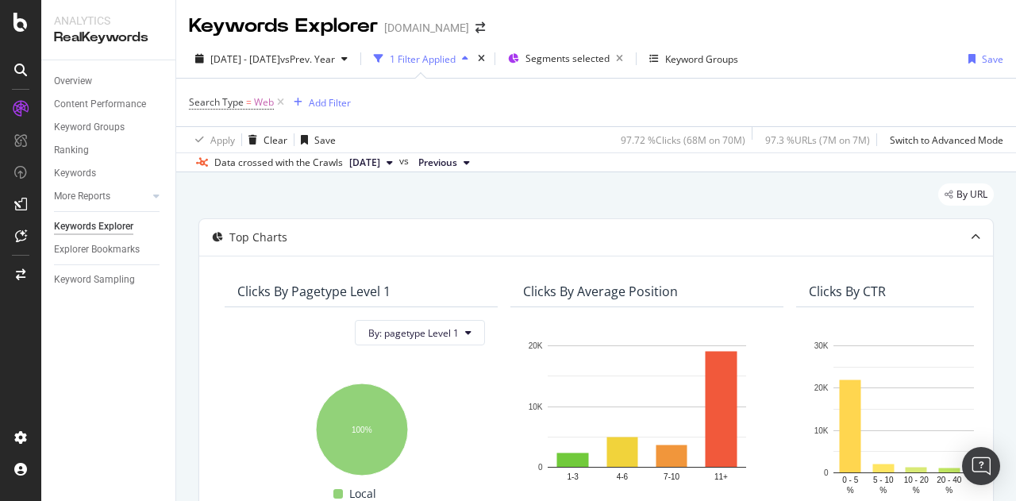
click at [475, 55] on div "button" at bounding box center [464, 59] width 19 height 10
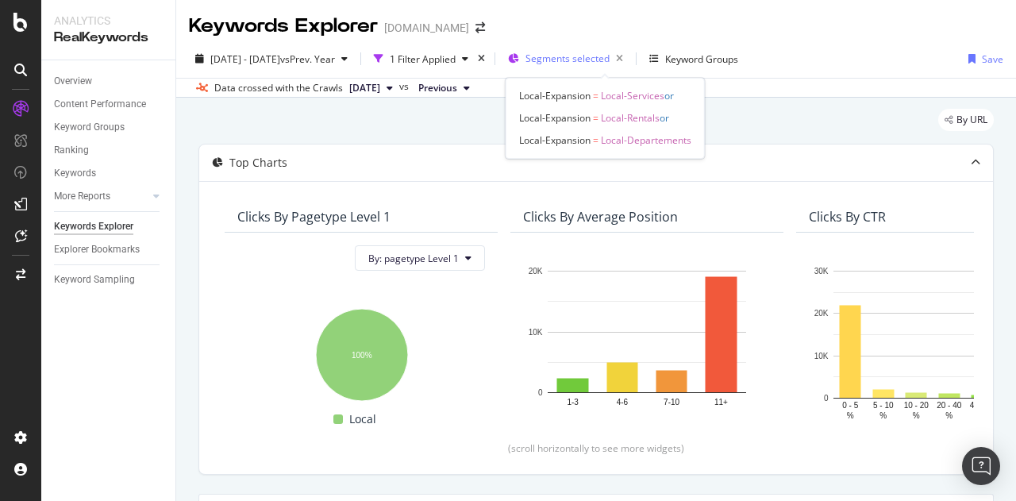
click at [609, 56] on span "Segments selected" at bounding box center [567, 58] width 84 height 13
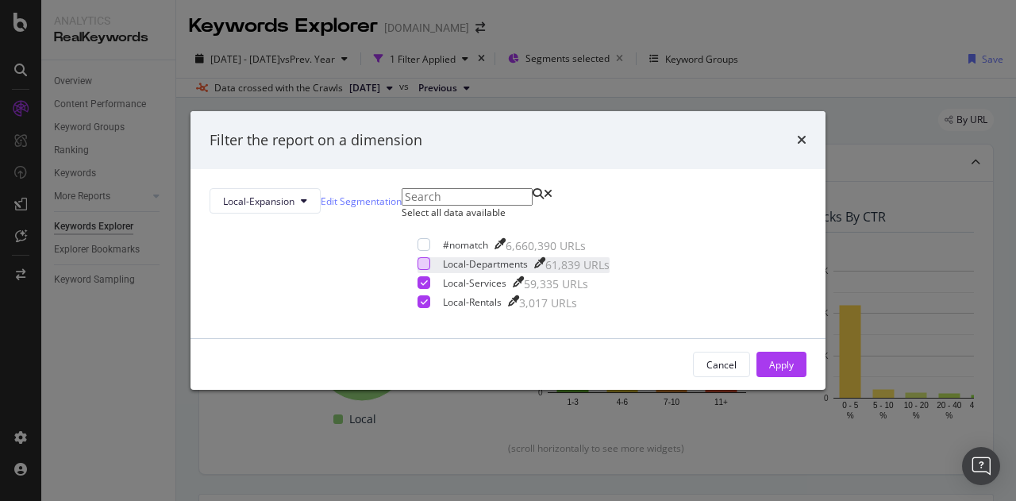
click at [417, 270] on div "modal" at bounding box center [423, 263] width 13 height 13
click at [769, 371] on div "Apply" at bounding box center [781, 364] width 25 height 13
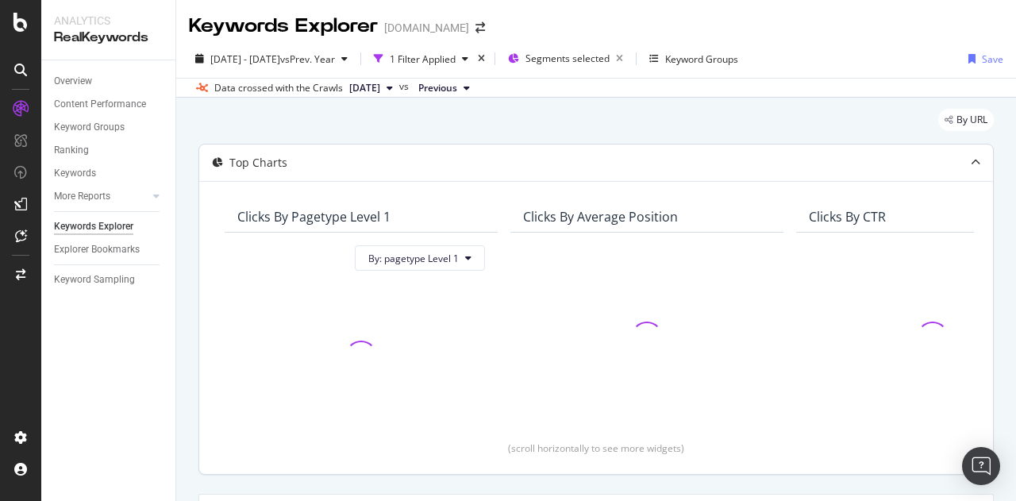
click at [971, 163] on icon at bounding box center [976, 163] width 10 height 10
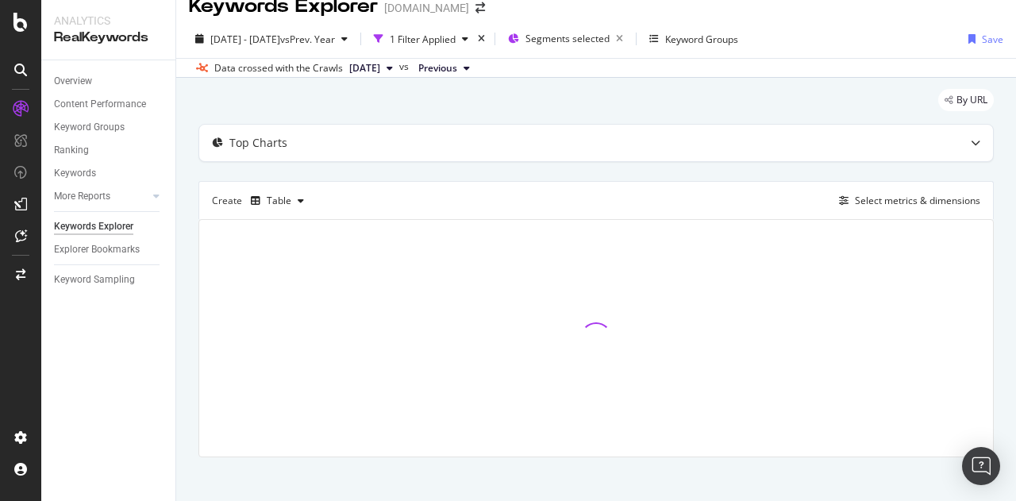
scroll to position [30, 0]
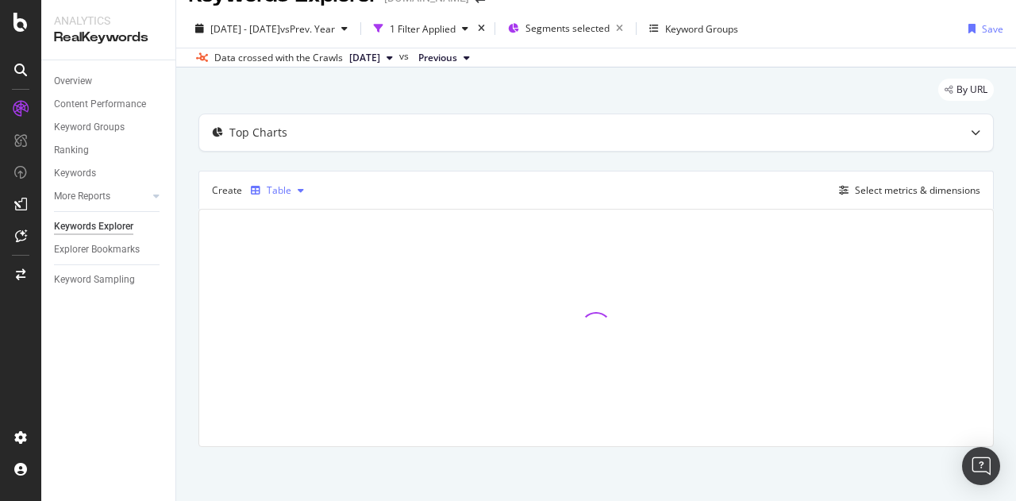
click at [298, 189] on icon "button" at bounding box center [301, 191] width 6 height 10
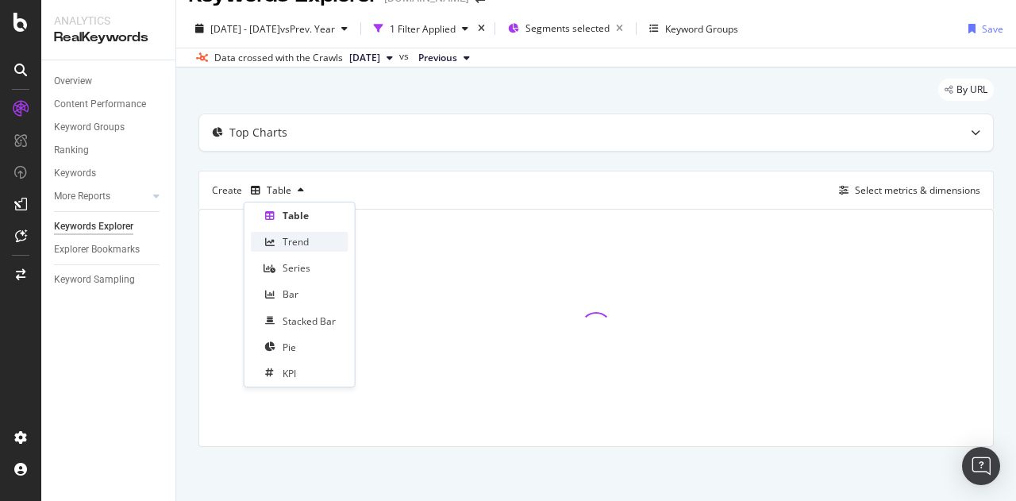
click at [306, 244] on div "Trend" at bounding box center [296, 241] width 26 height 13
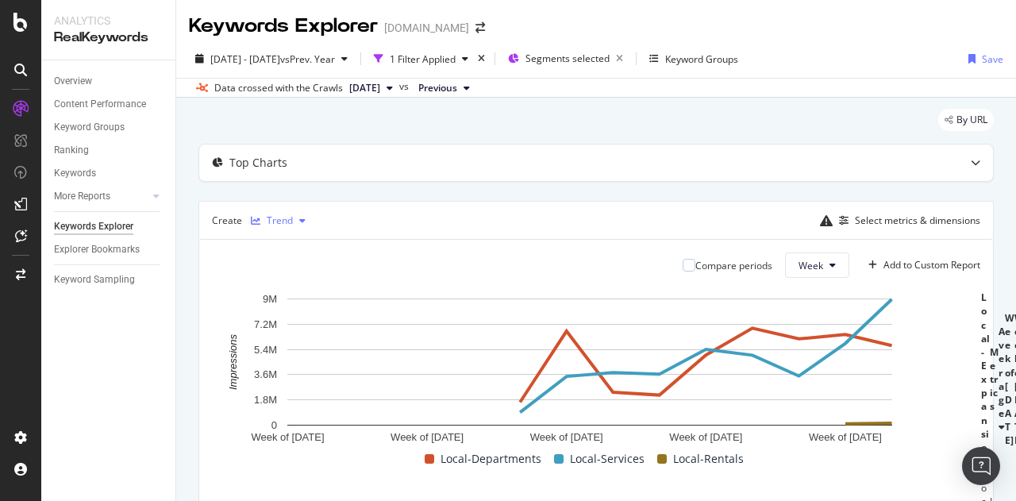
click at [293, 223] on div "button" at bounding box center [302, 221] width 19 height 10
click at [298, 250] on div "Table" at bounding box center [295, 246] width 25 height 13
